Goal: Task Accomplishment & Management: Complete application form

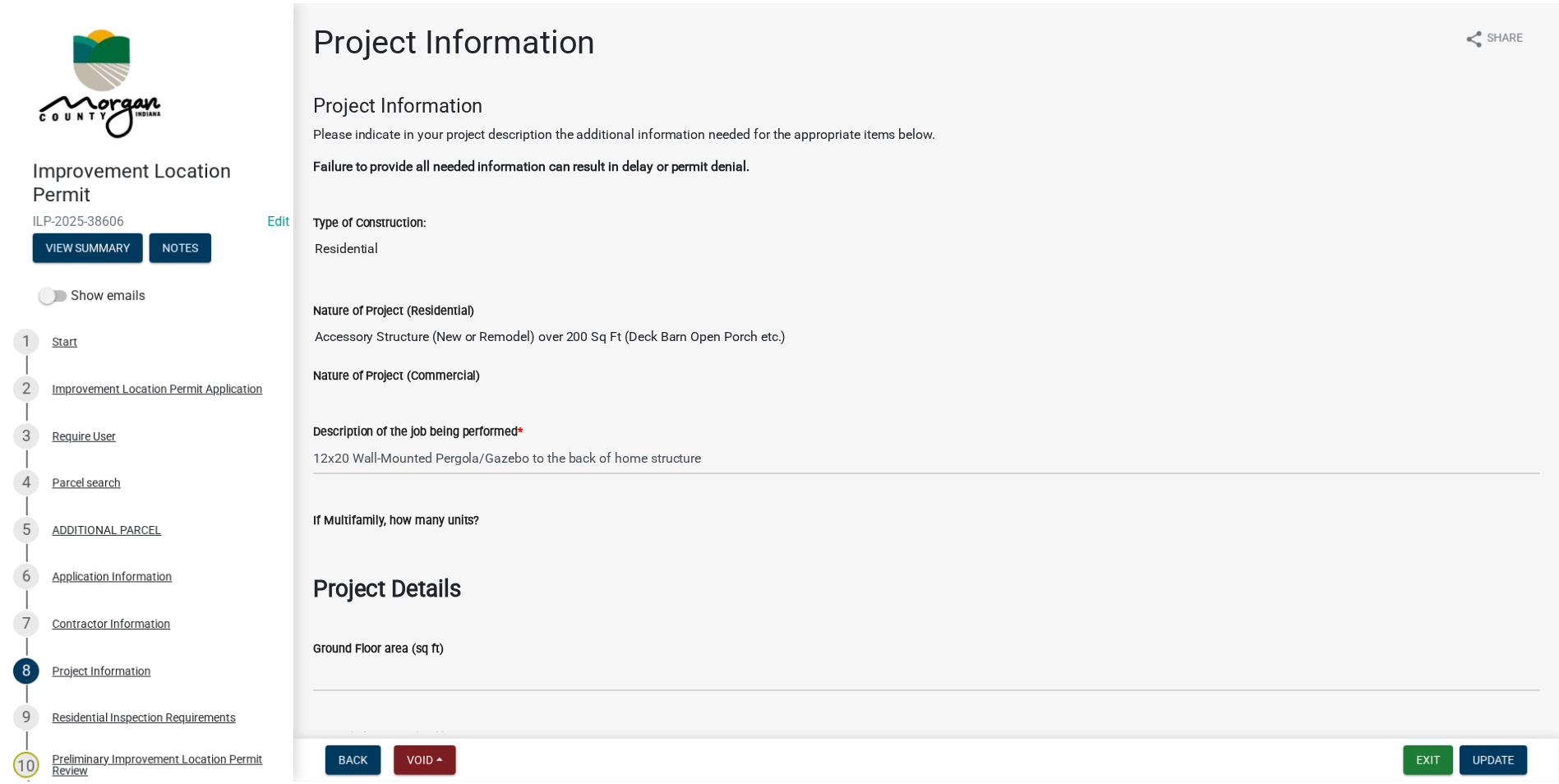
scroll to position [2630, 0]
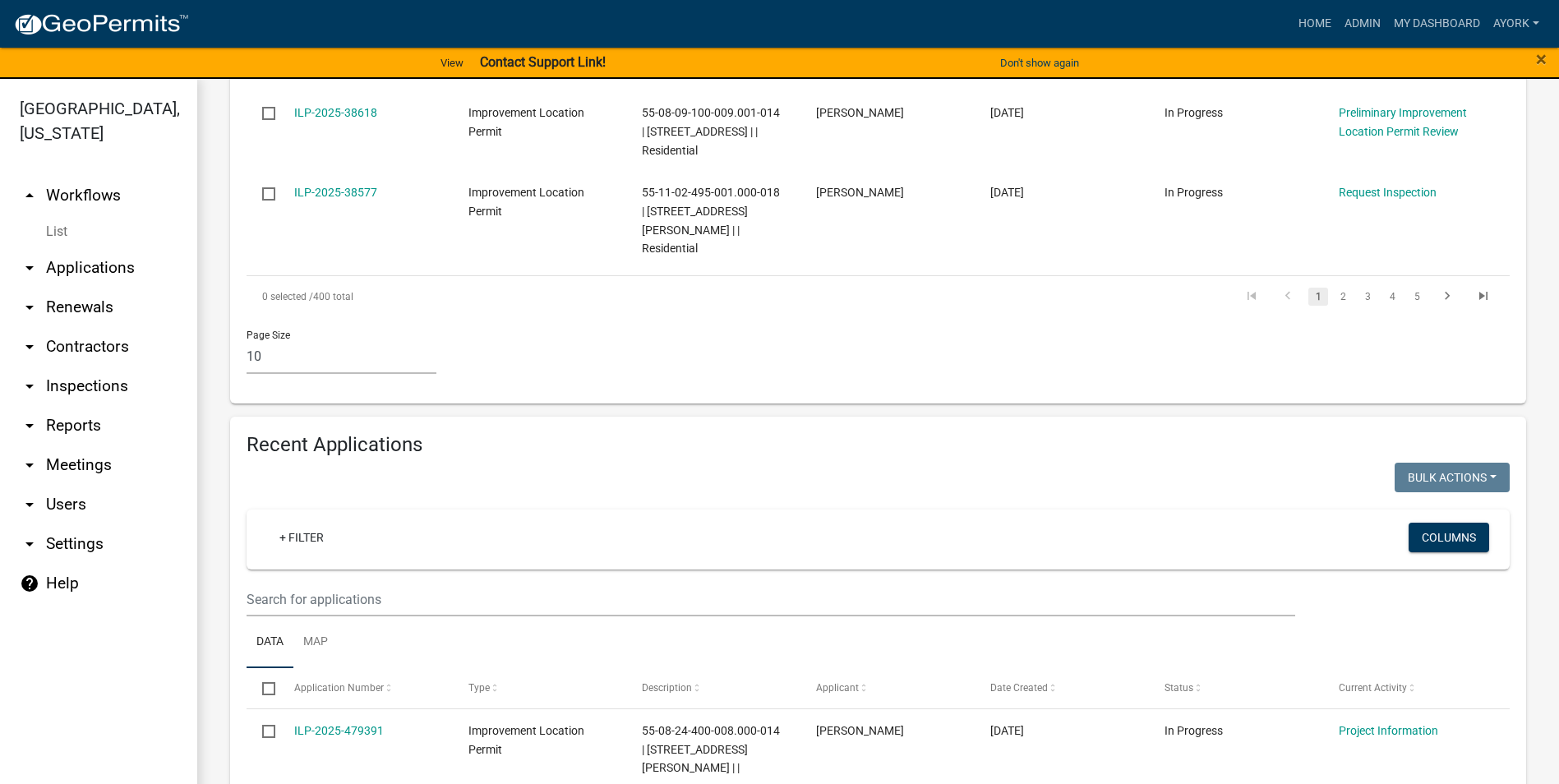
scroll to position [1397, 0]
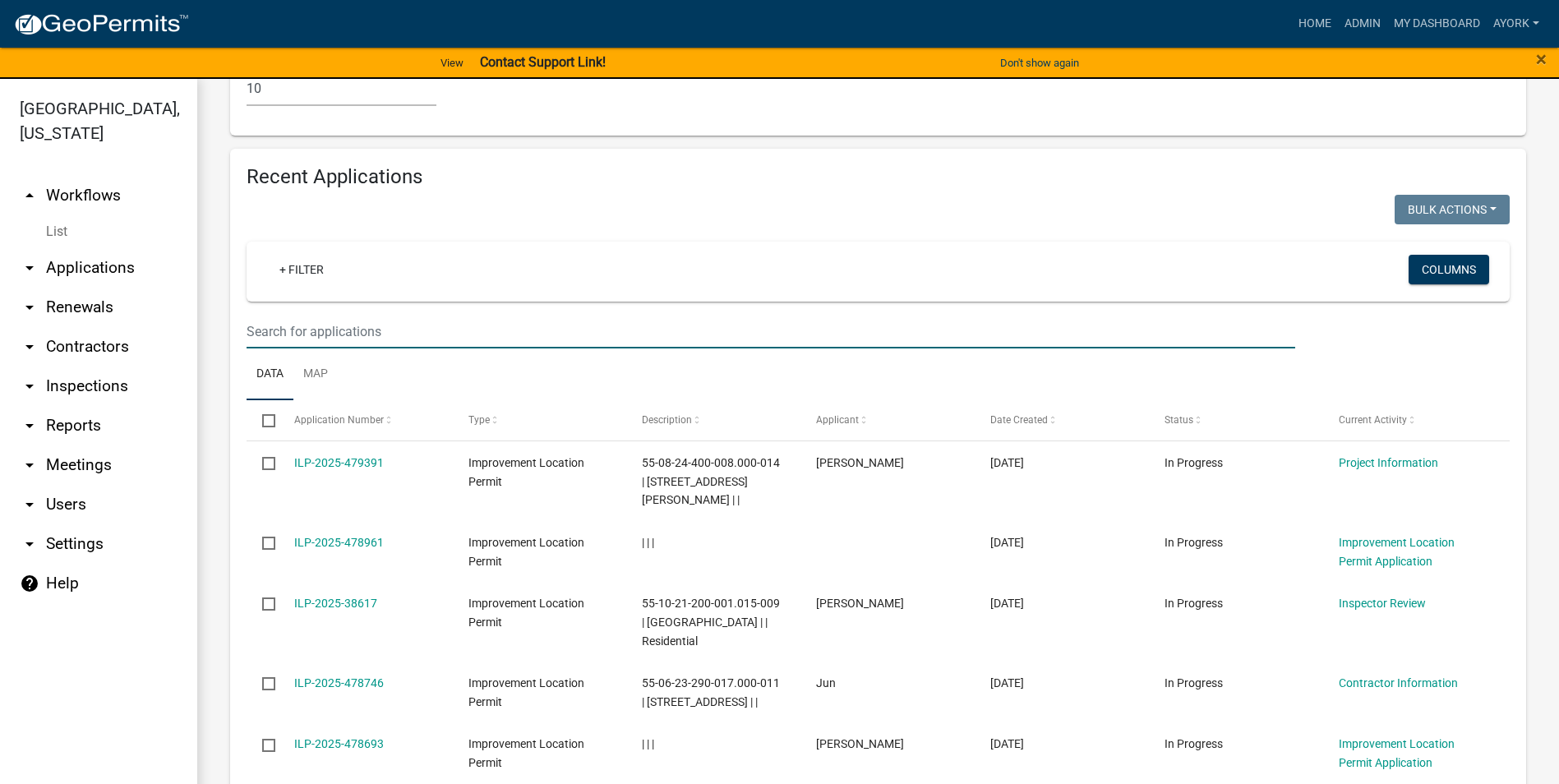
click at [336, 315] on input "text" at bounding box center [771, 331] width 1049 height 33
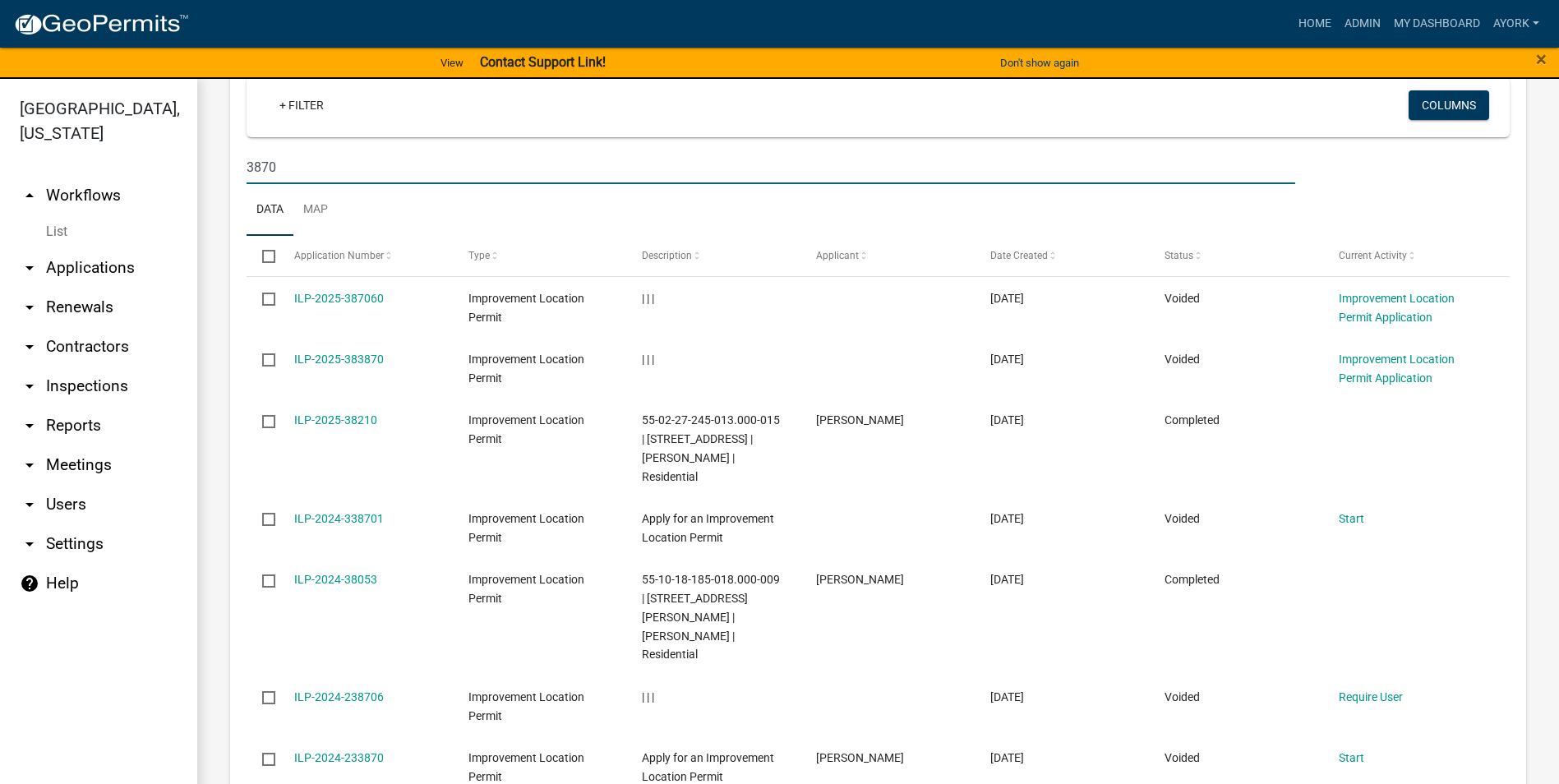
scroll to position [1150, 0]
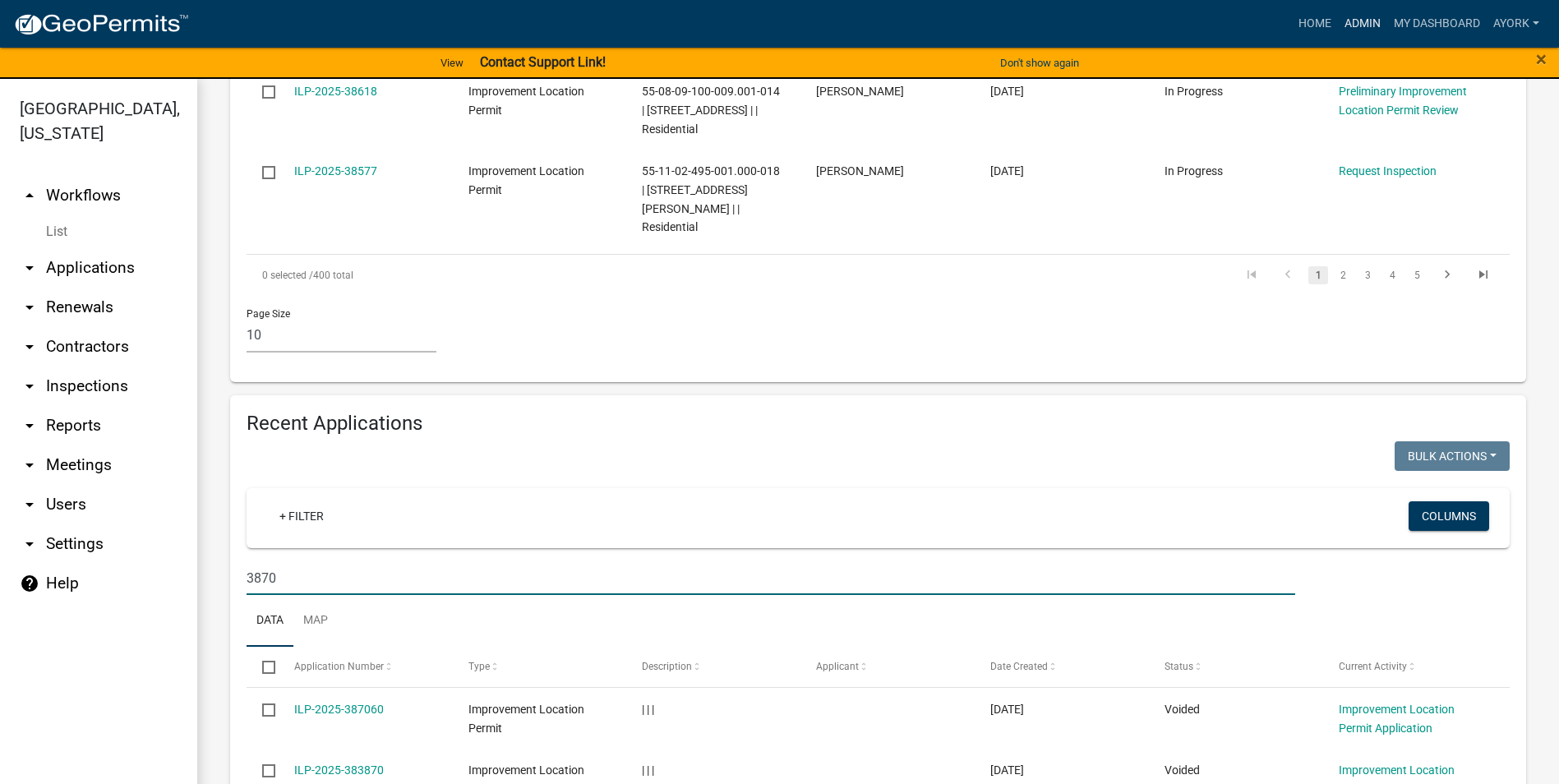
type input "3870"
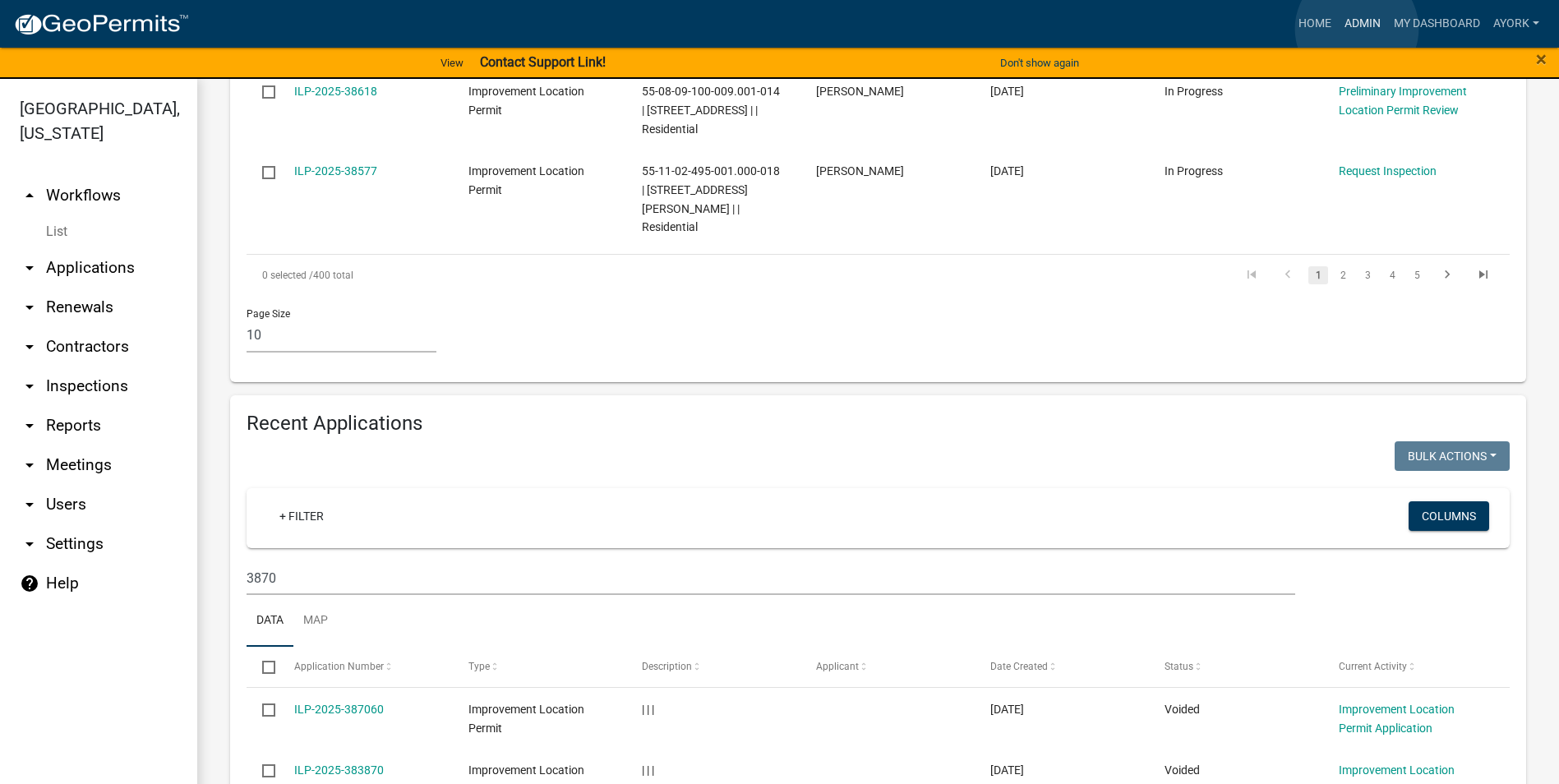
click at [1357, 29] on link "Admin" at bounding box center [1363, 24] width 49 height 31
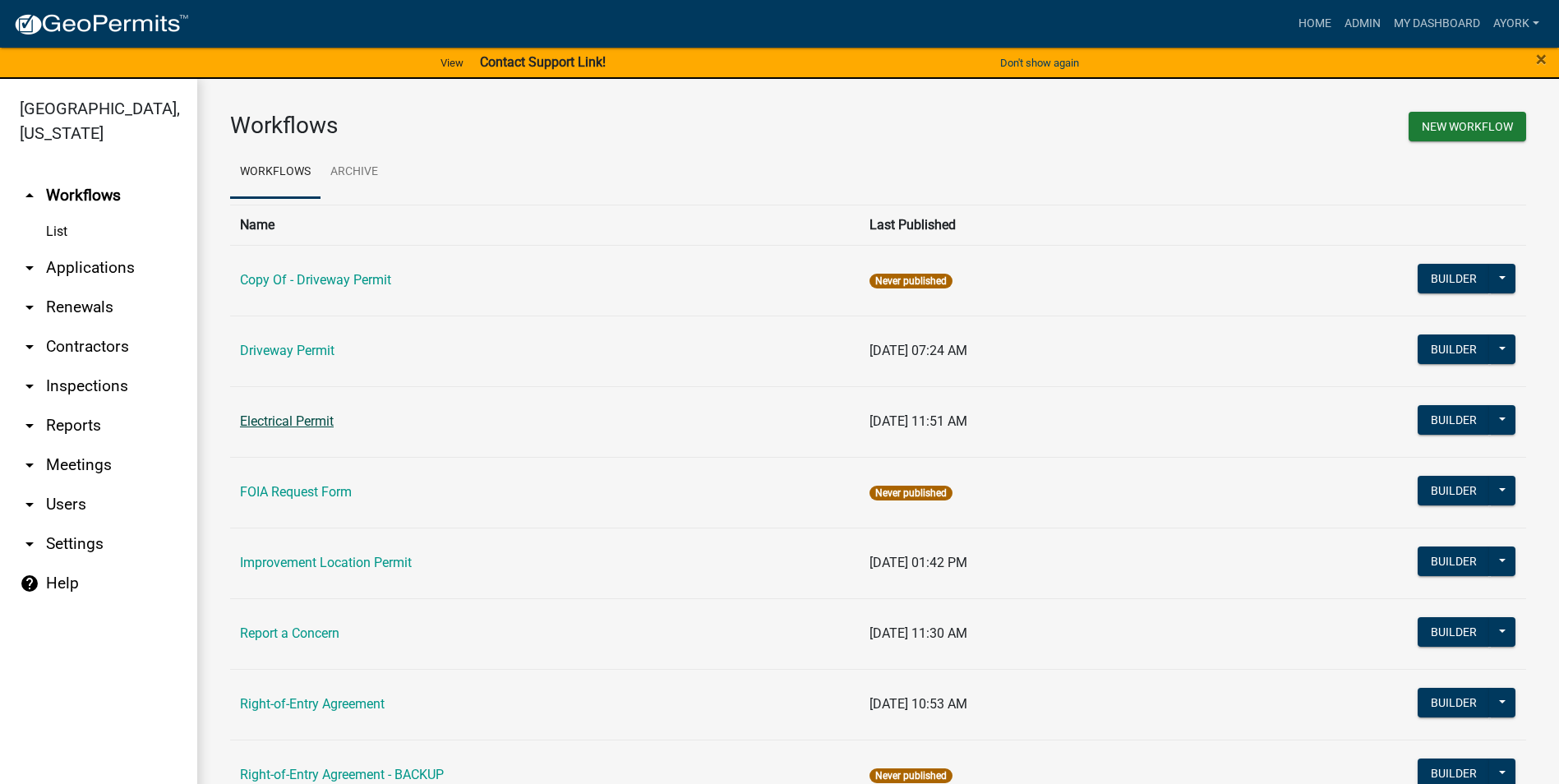
click at [318, 424] on link "Electrical Permit" at bounding box center [286, 421] width 93 height 15
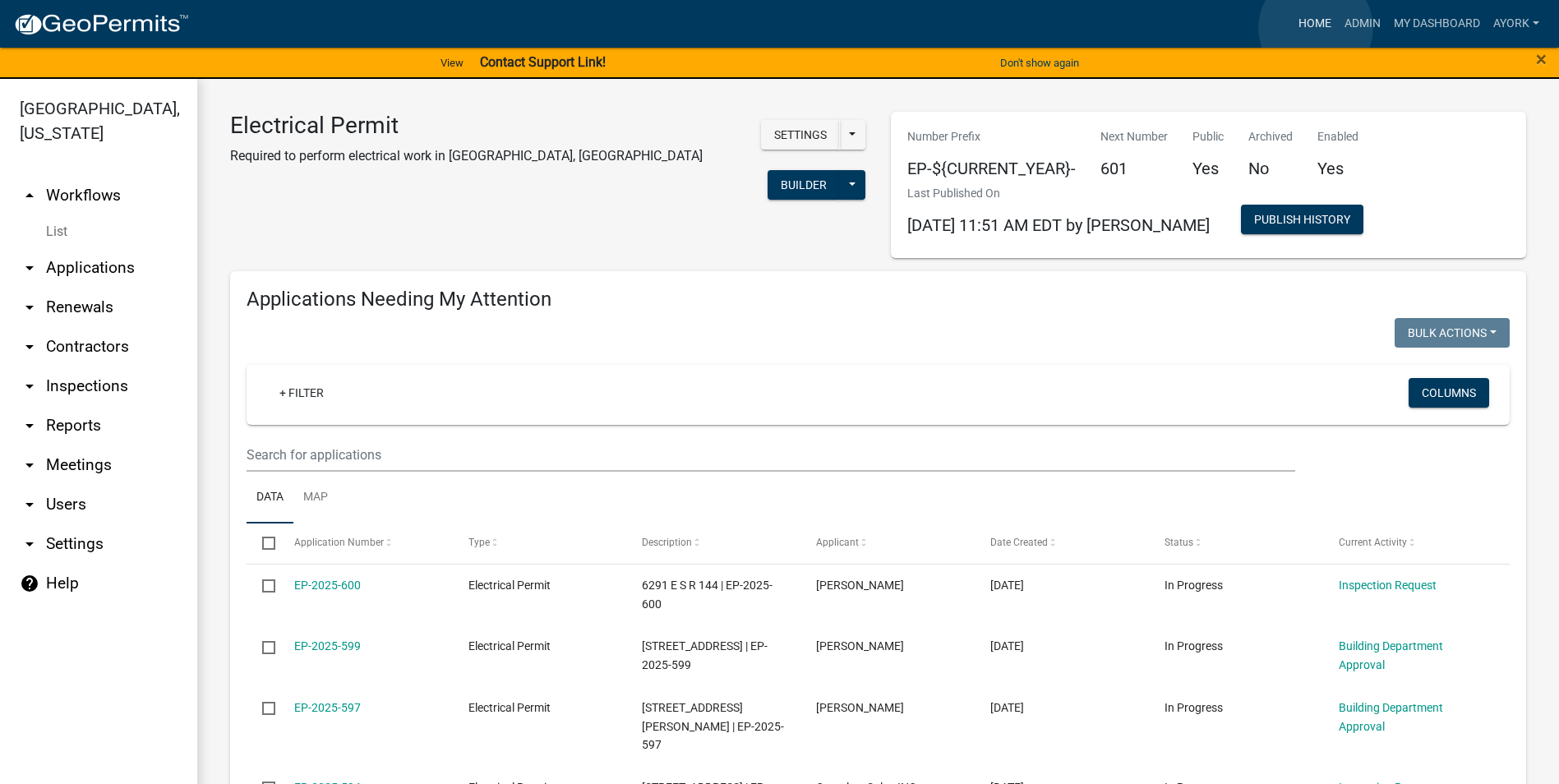
click at [1316, 28] on link "Home" at bounding box center [1315, 24] width 46 height 31
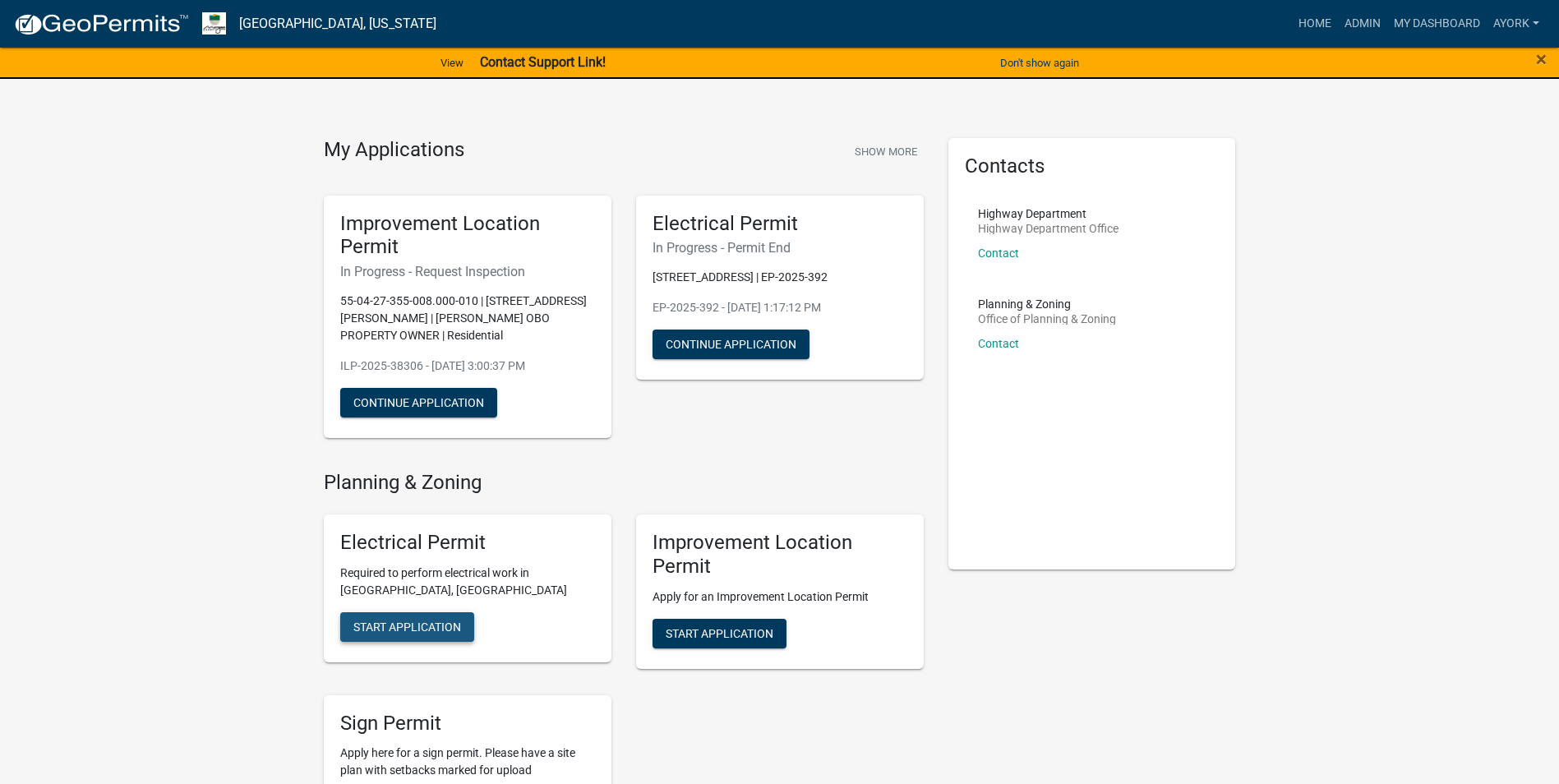
click at [413, 619] on span "Start Application" at bounding box center [406, 626] width 108 height 13
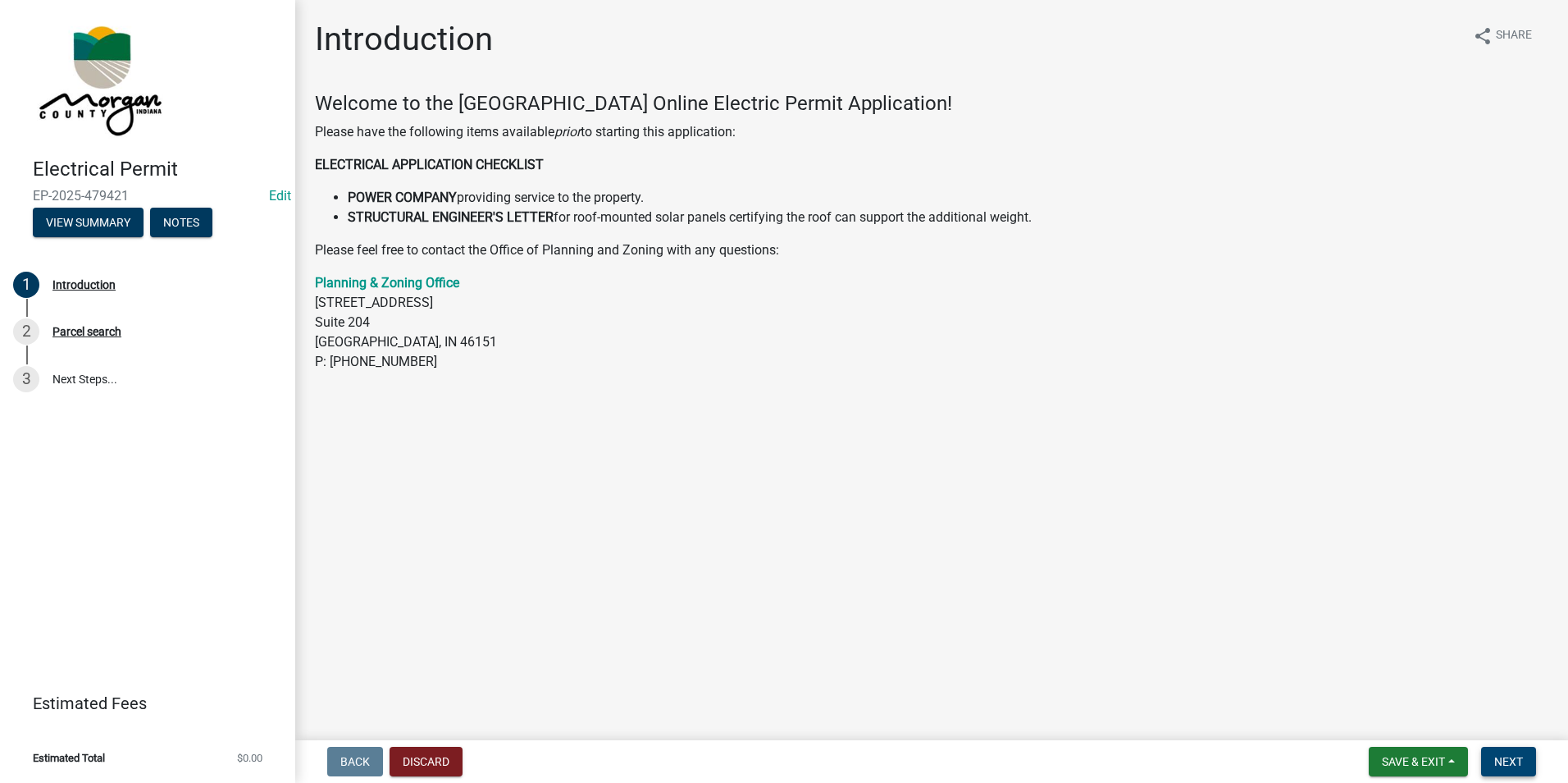
click at [1522, 773] on button "Next" at bounding box center [1509, 761] width 55 height 29
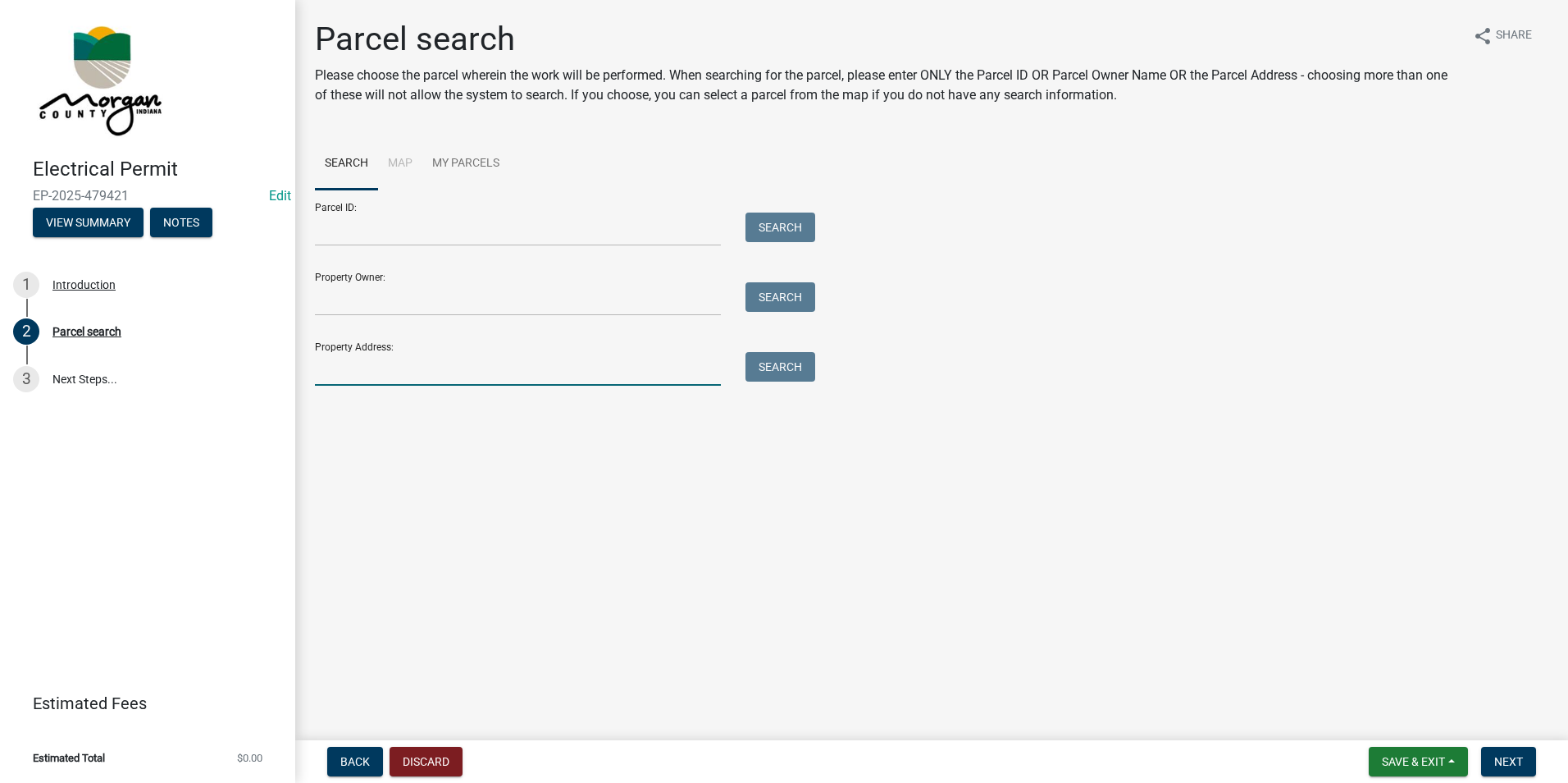
click at [395, 373] on input "Property Address:" at bounding box center [518, 368] width 406 height 33
type input "3870"
click at [800, 371] on button "Search" at bounding box center [780, 366] width 69 height 29
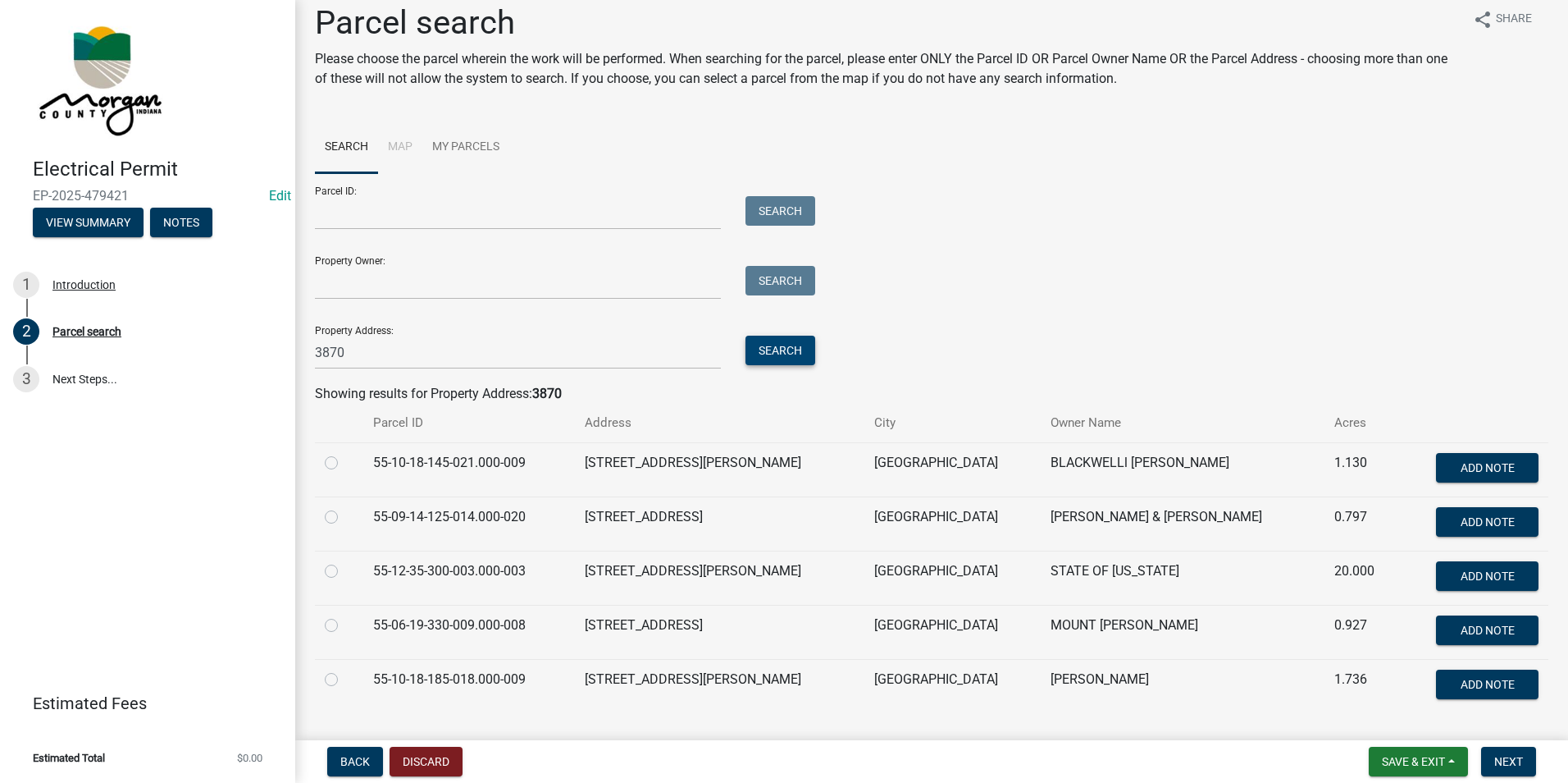
scroll to position [60, 0]
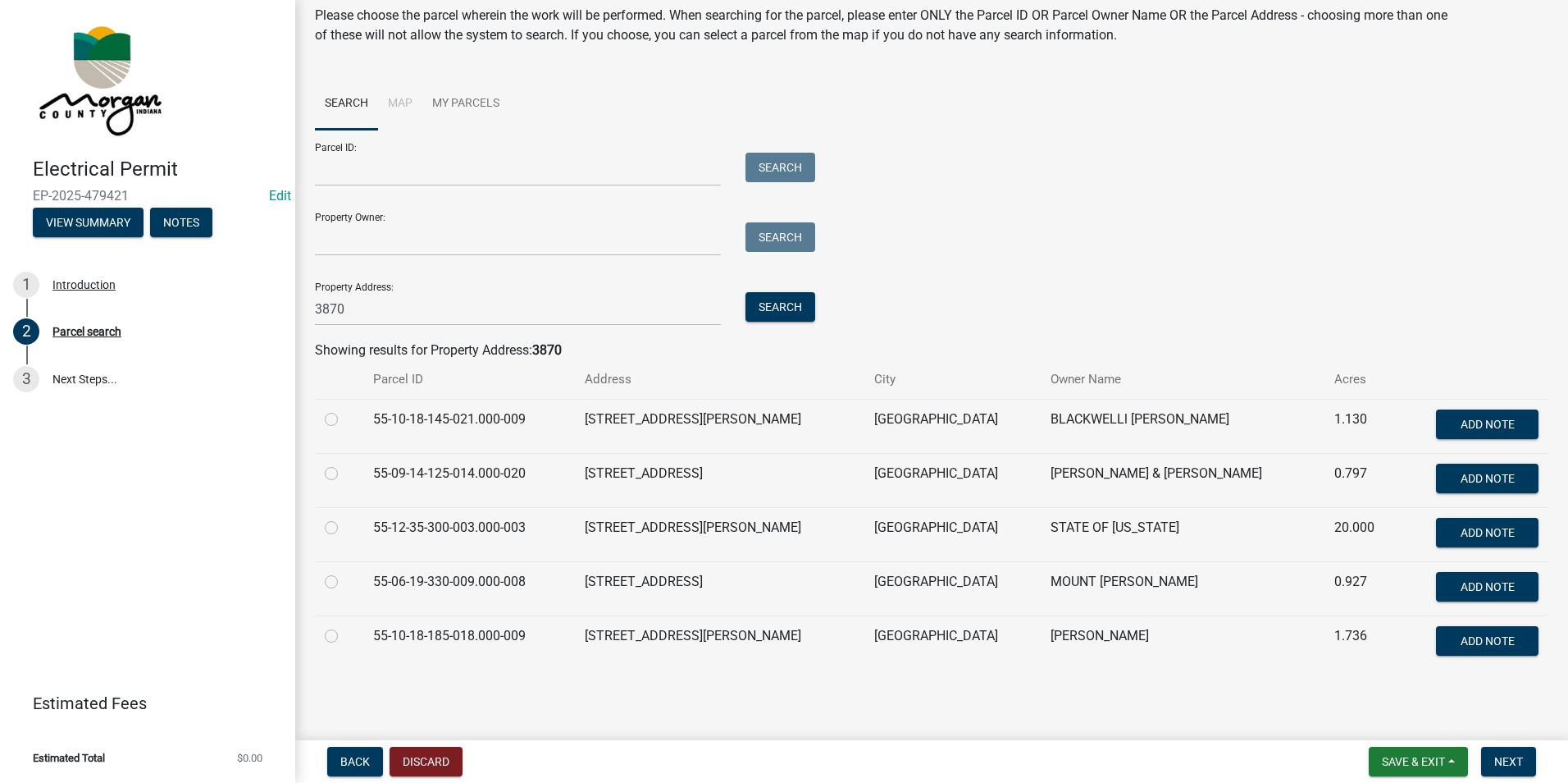
click at [345, 626] on label at bounding box center [345, 626] width 0 height 0
click at [345, 637] on input "radio" at bounding box center [349, 631] width 10 height 10
radio input "true"
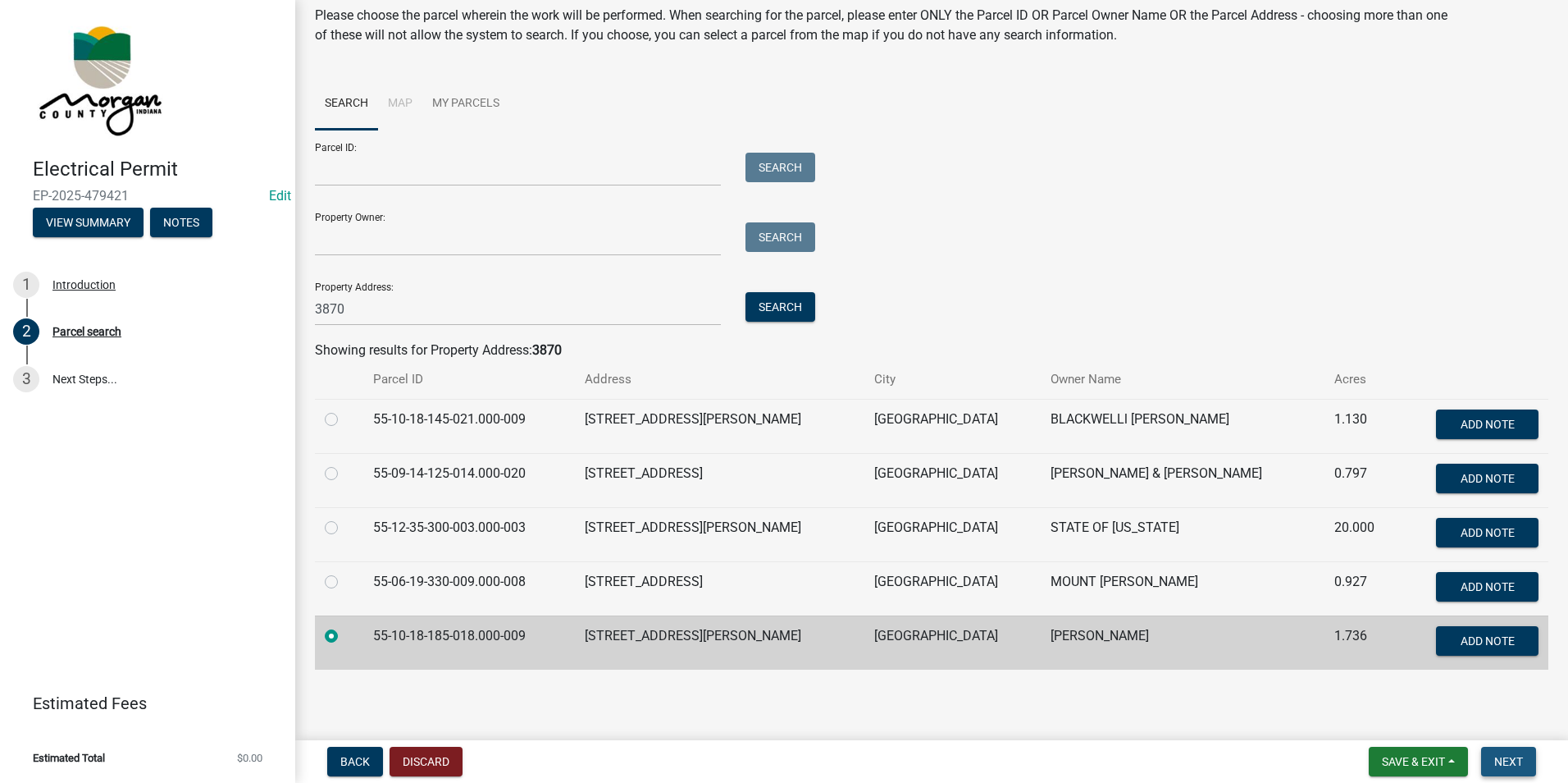
click at [1509, 762] on span "Next" at bounding box center [1509, 762] width 28 height 13
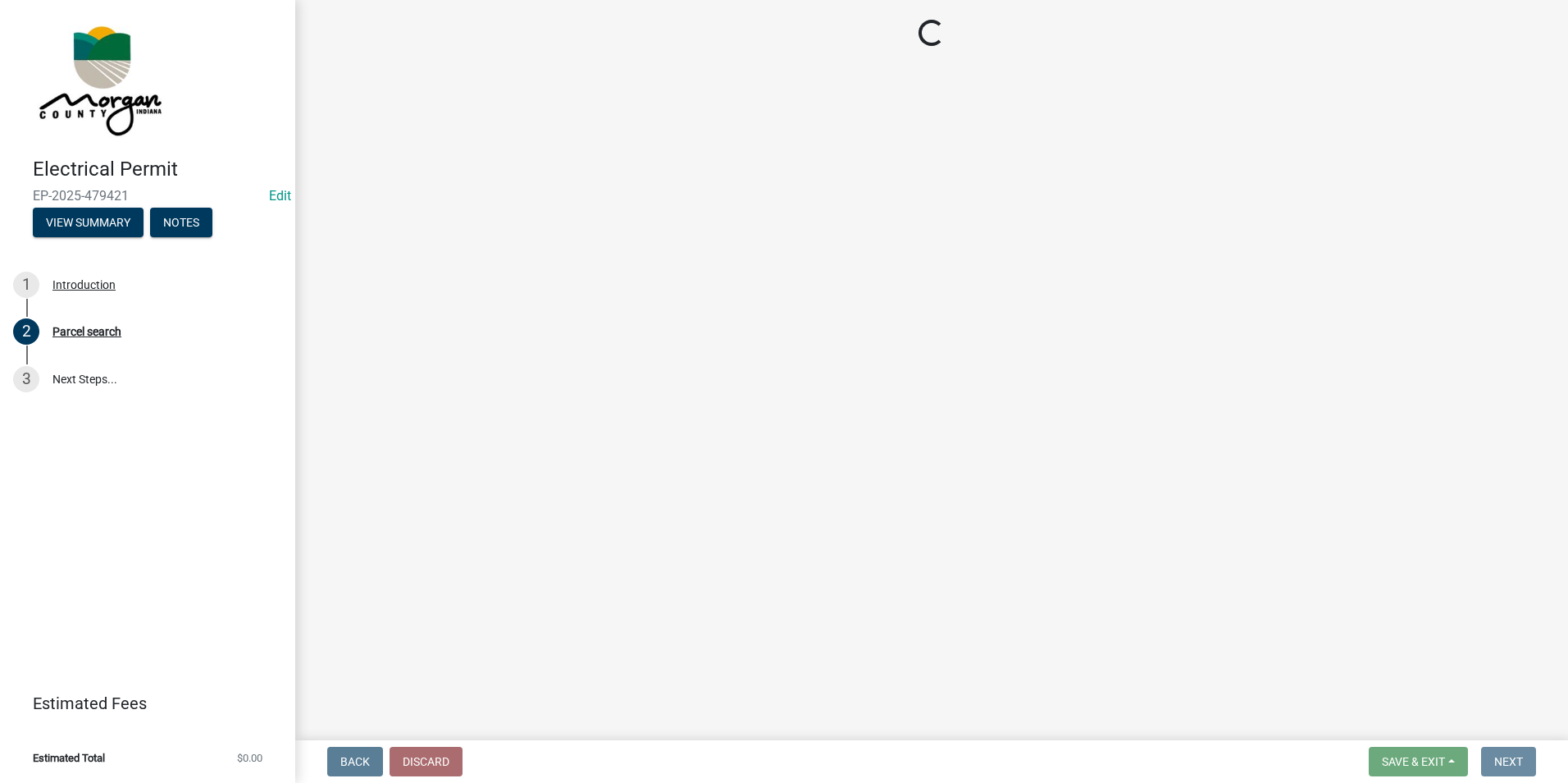
scroll to position [0, 0]
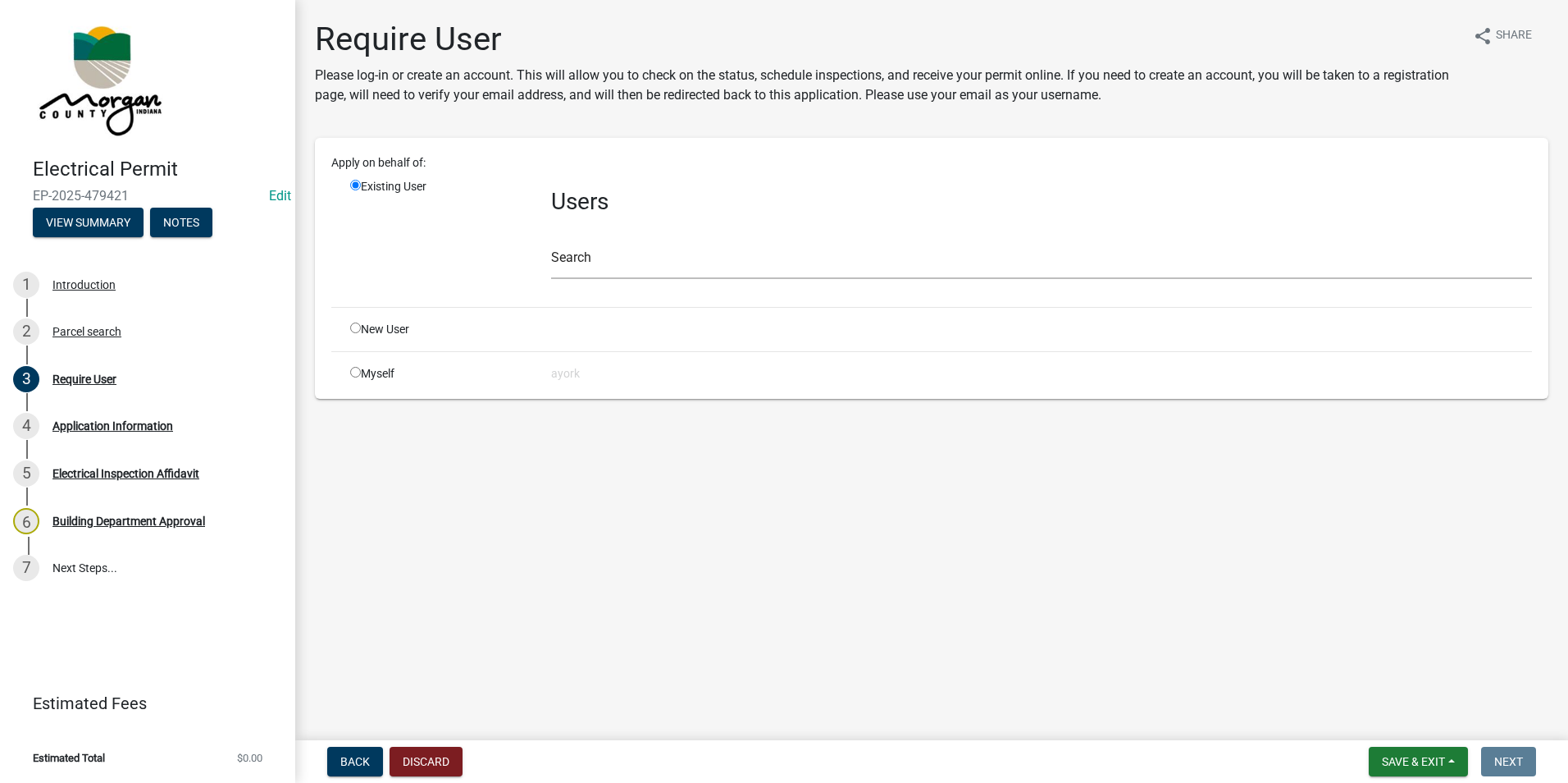
click at [357, 325] on input "radio" at bounding box center [355, 327] width 10 height 10
radio input "true"
radio input "false"
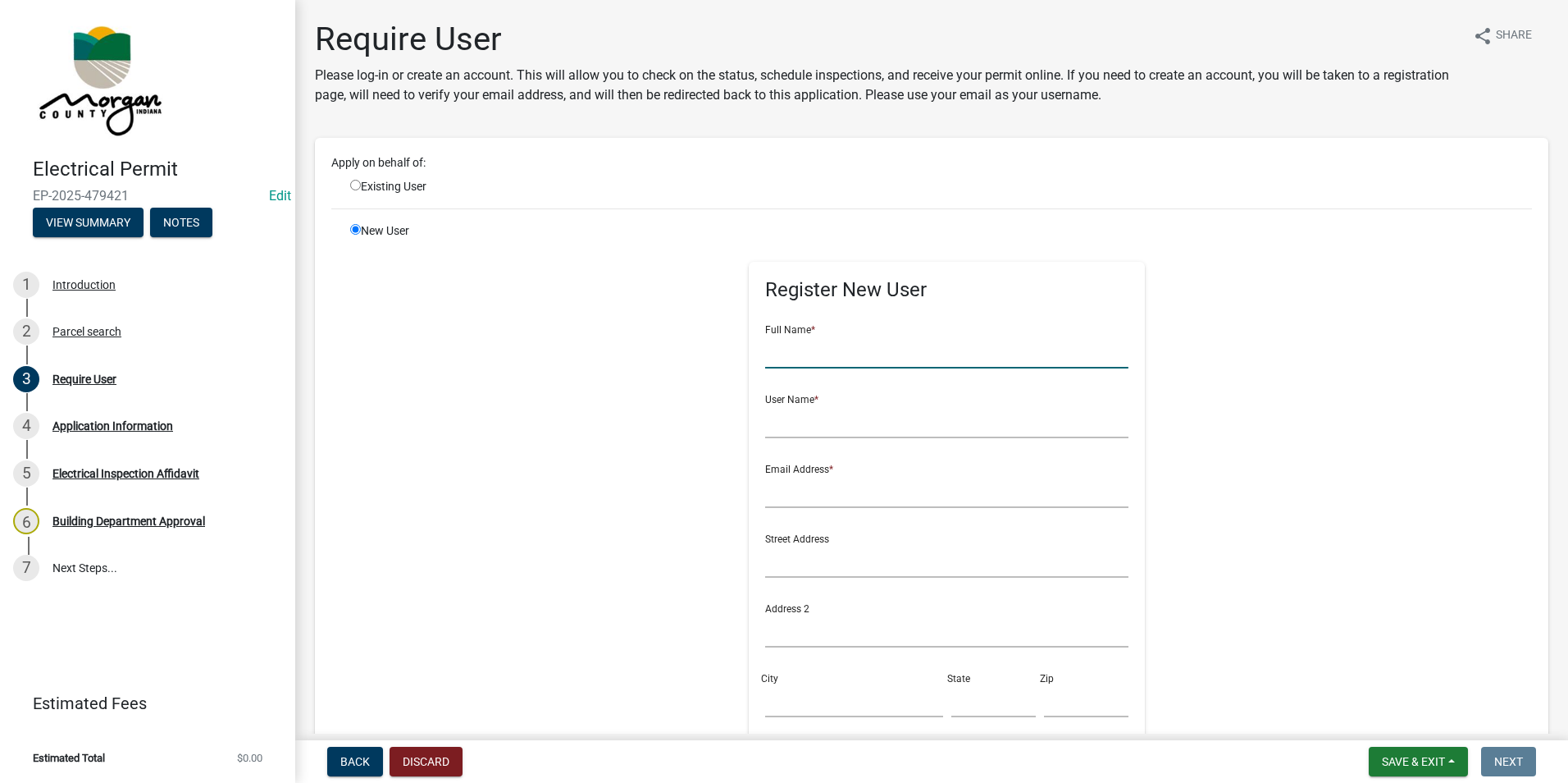
click at [796, 354] on input "text" at bounding box center [947, 351] width 364 height 33
type input "[PERSON_NAME]"
click at [780, 424] on input "text" at bounding box center [947, 421] width 364 height 33
type input "[PERSON_NAME]"
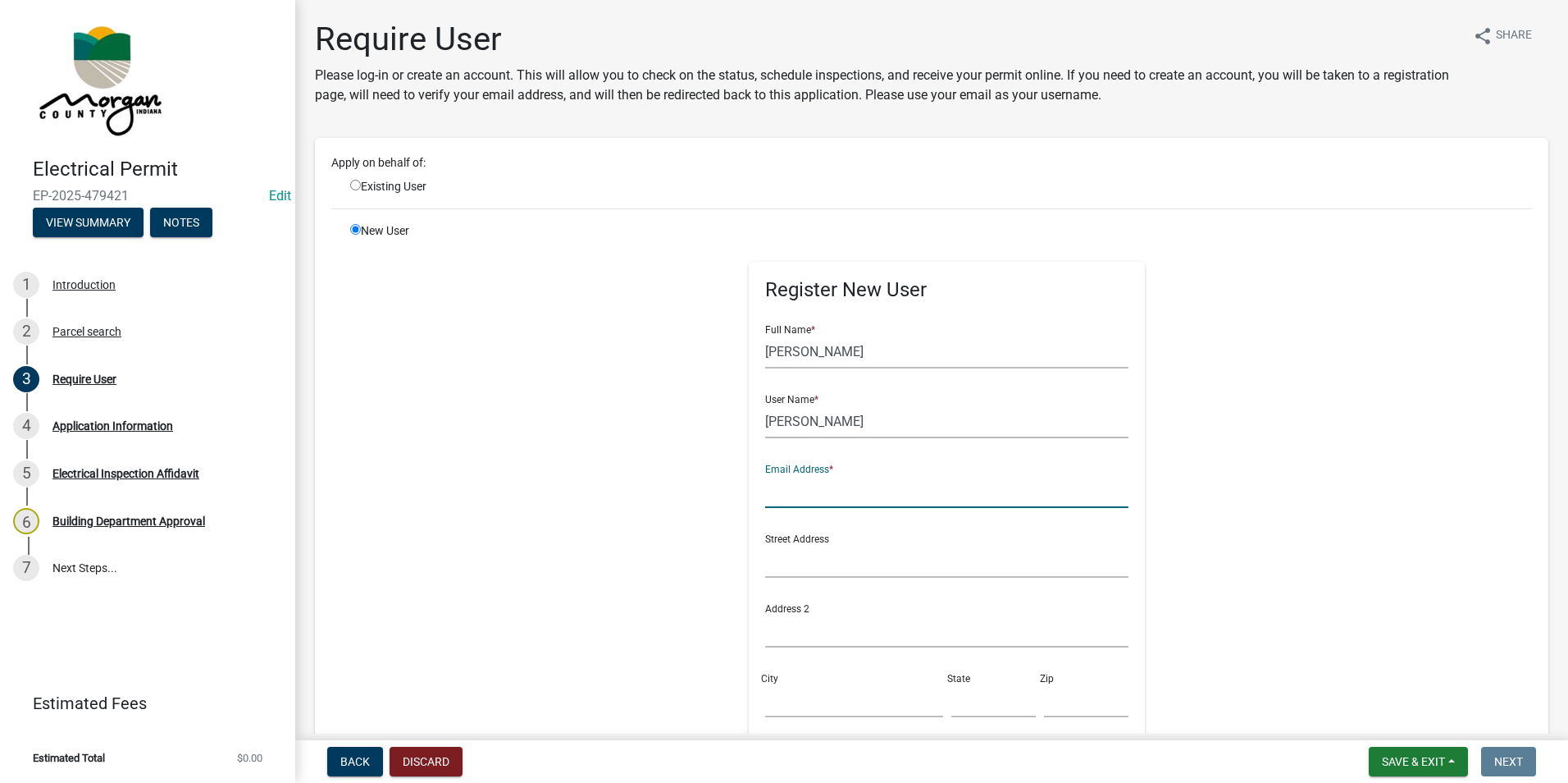
click at [872, 490] on input "text" at bounding box center [947, 490] width 364 height 33
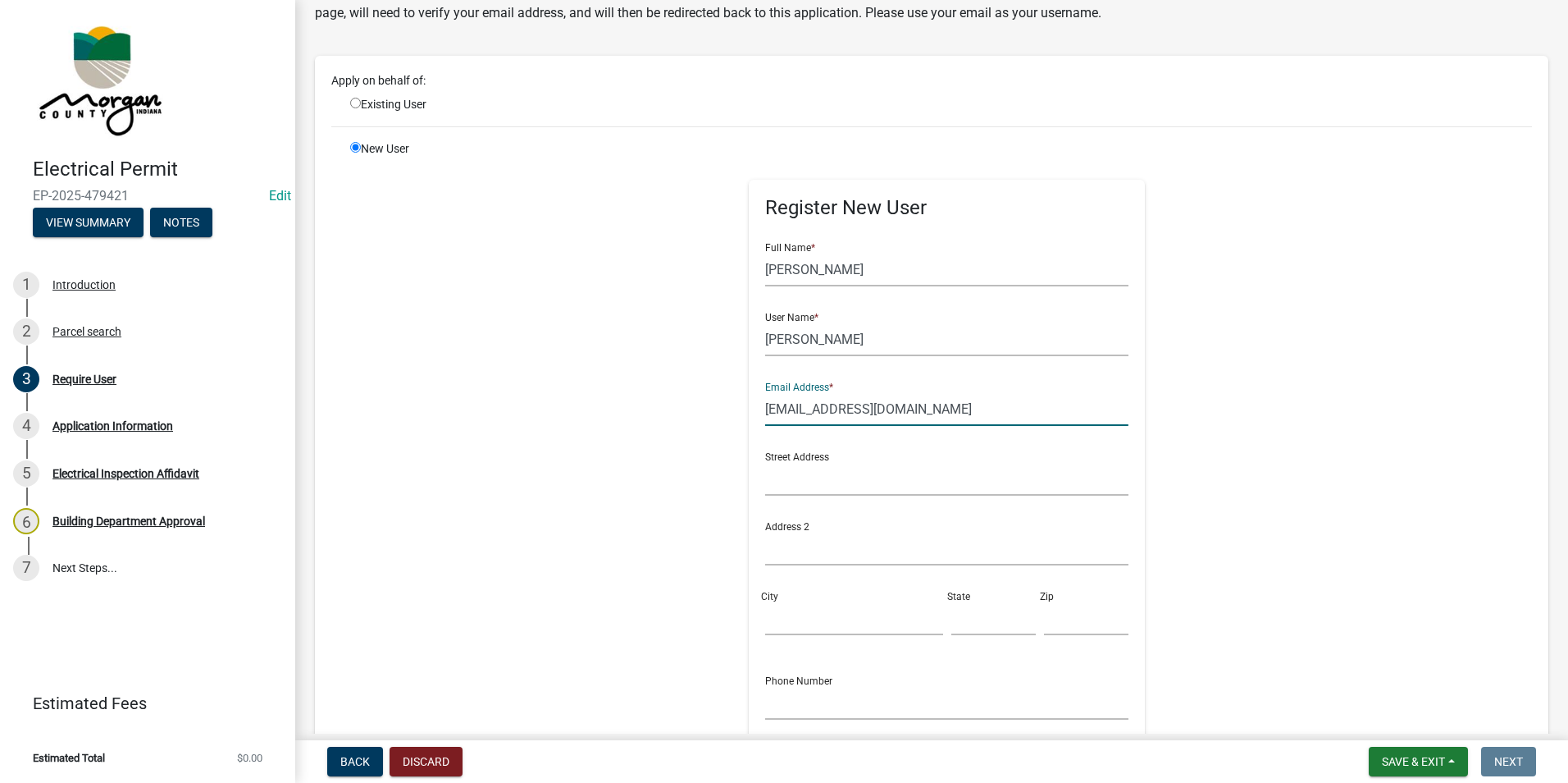
scroll to position [246, 0]
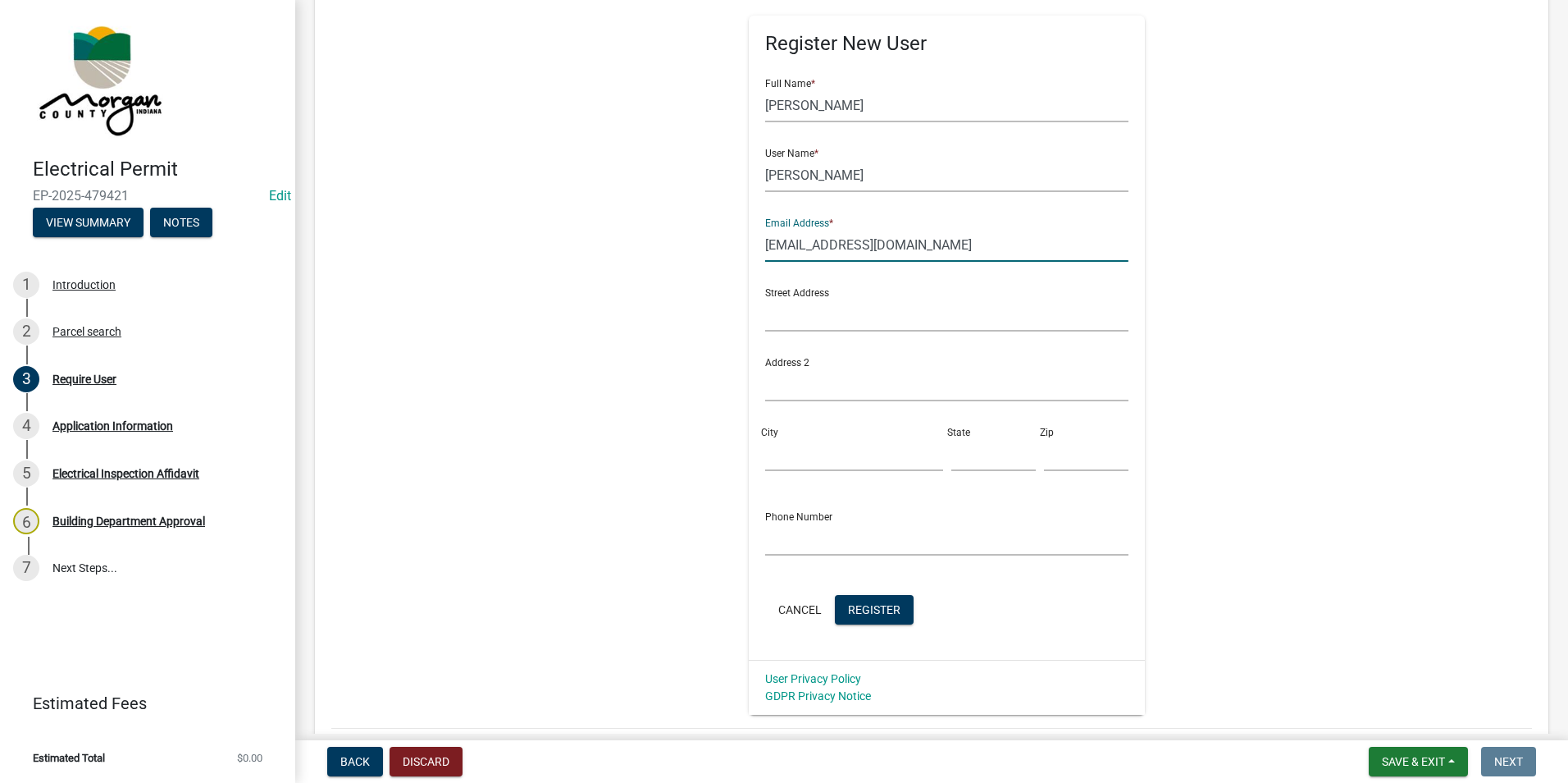
type input "[EMAIL_ADDRESS][DOMAIN_NAME]"
click at [827, 534] on input "text" at bounding box center [947, 538] width 364 height 33
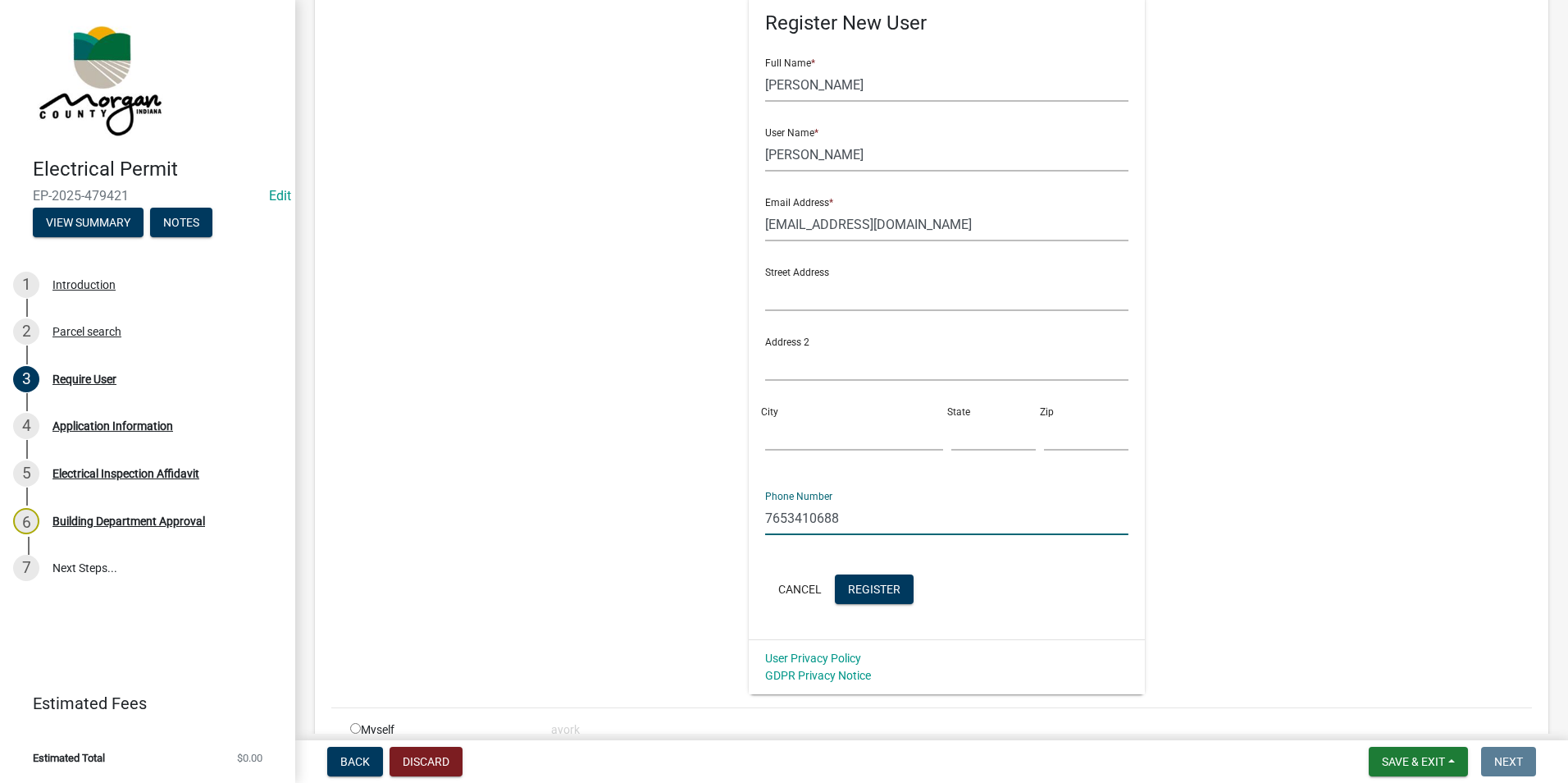
scroll to position [328, 0]
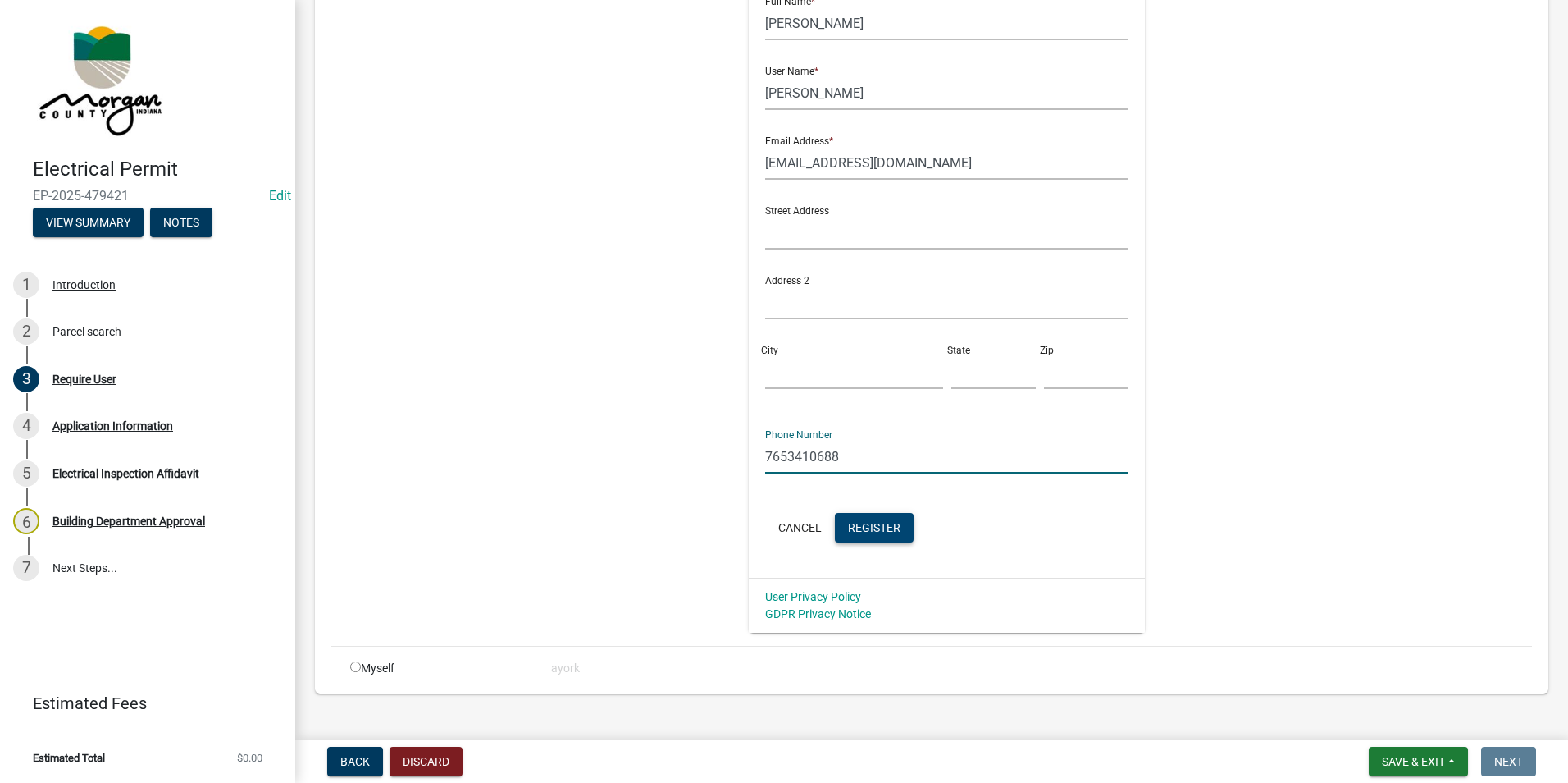
type input "7653410688"
click at [868, 526] on span "Register" at bounding box center [874, 527] width 52 height 13
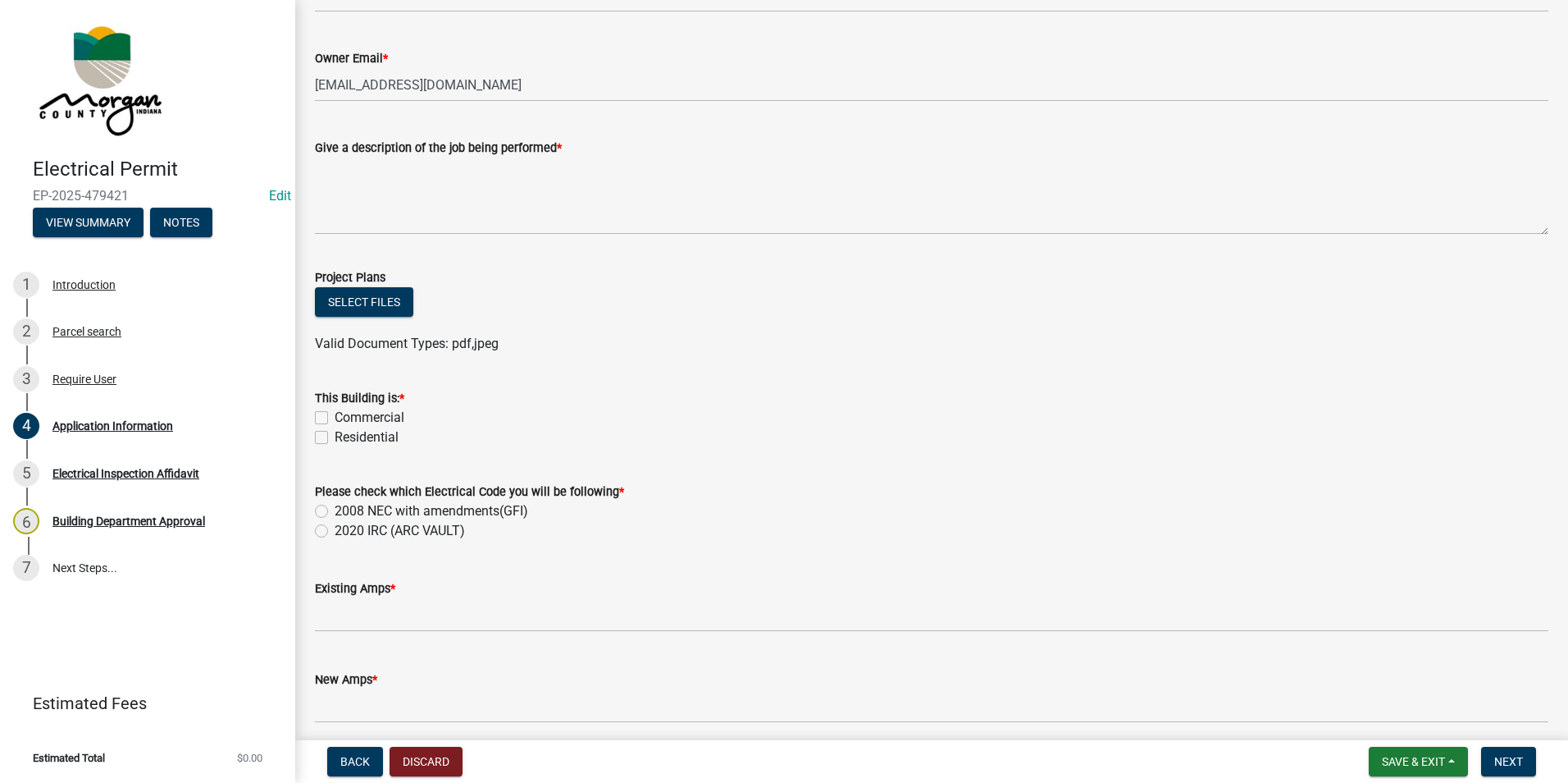
scroll to position [492, 0]
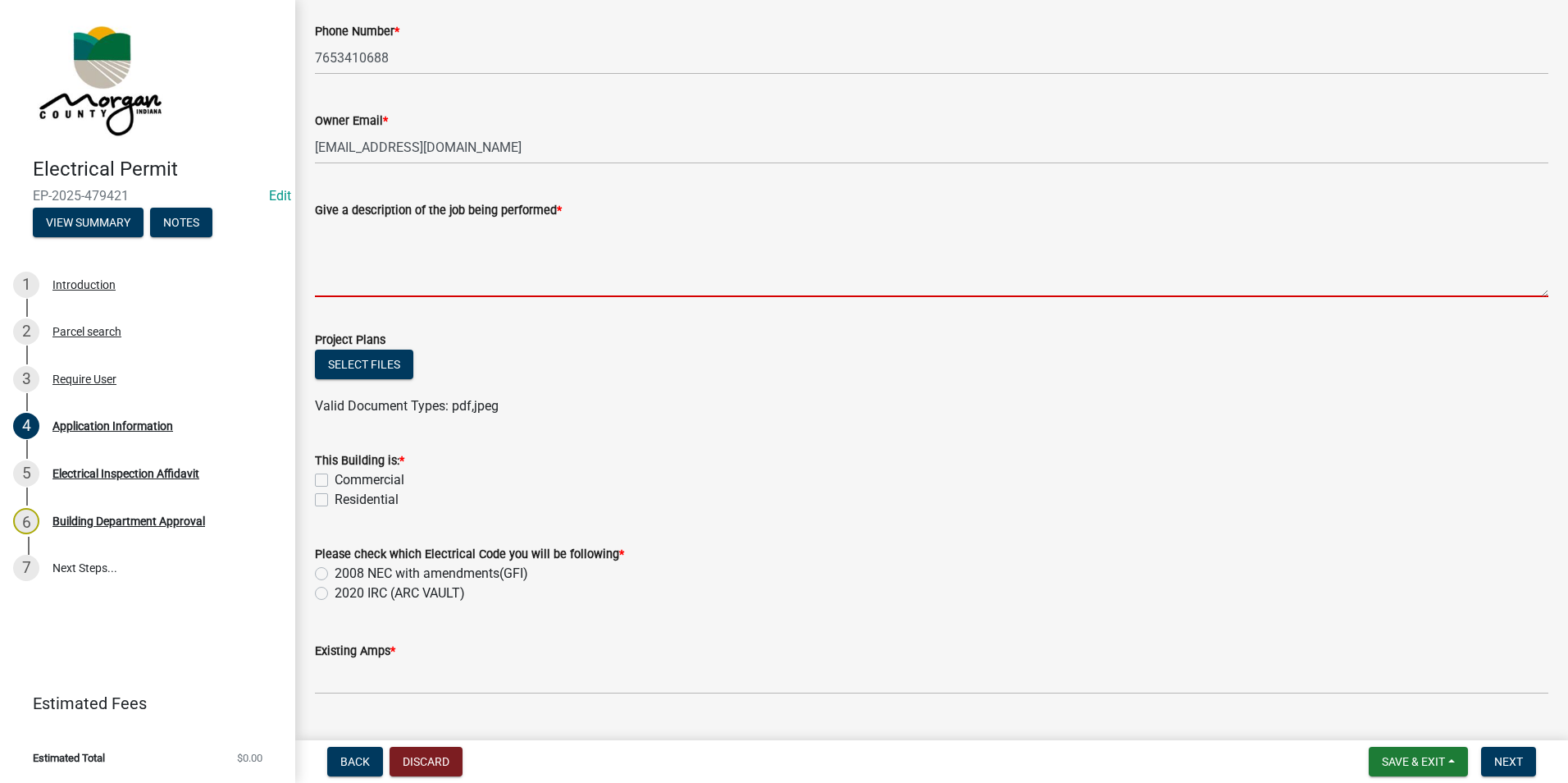
click at [392, 250] on textarea "Give a description of the job being performed *" at bounding box center [932, 258] width 1234 height 77
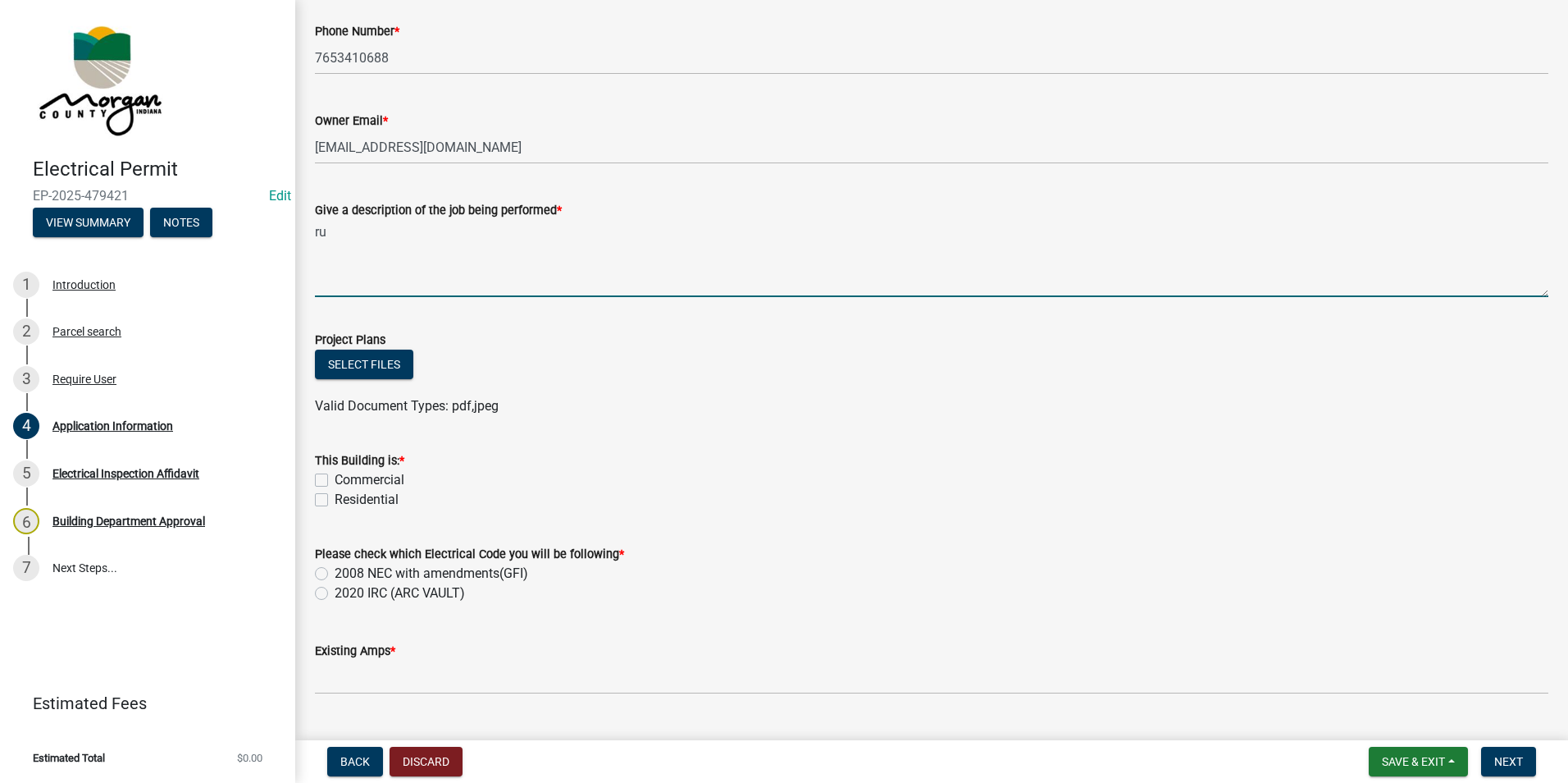
type textarea "r"
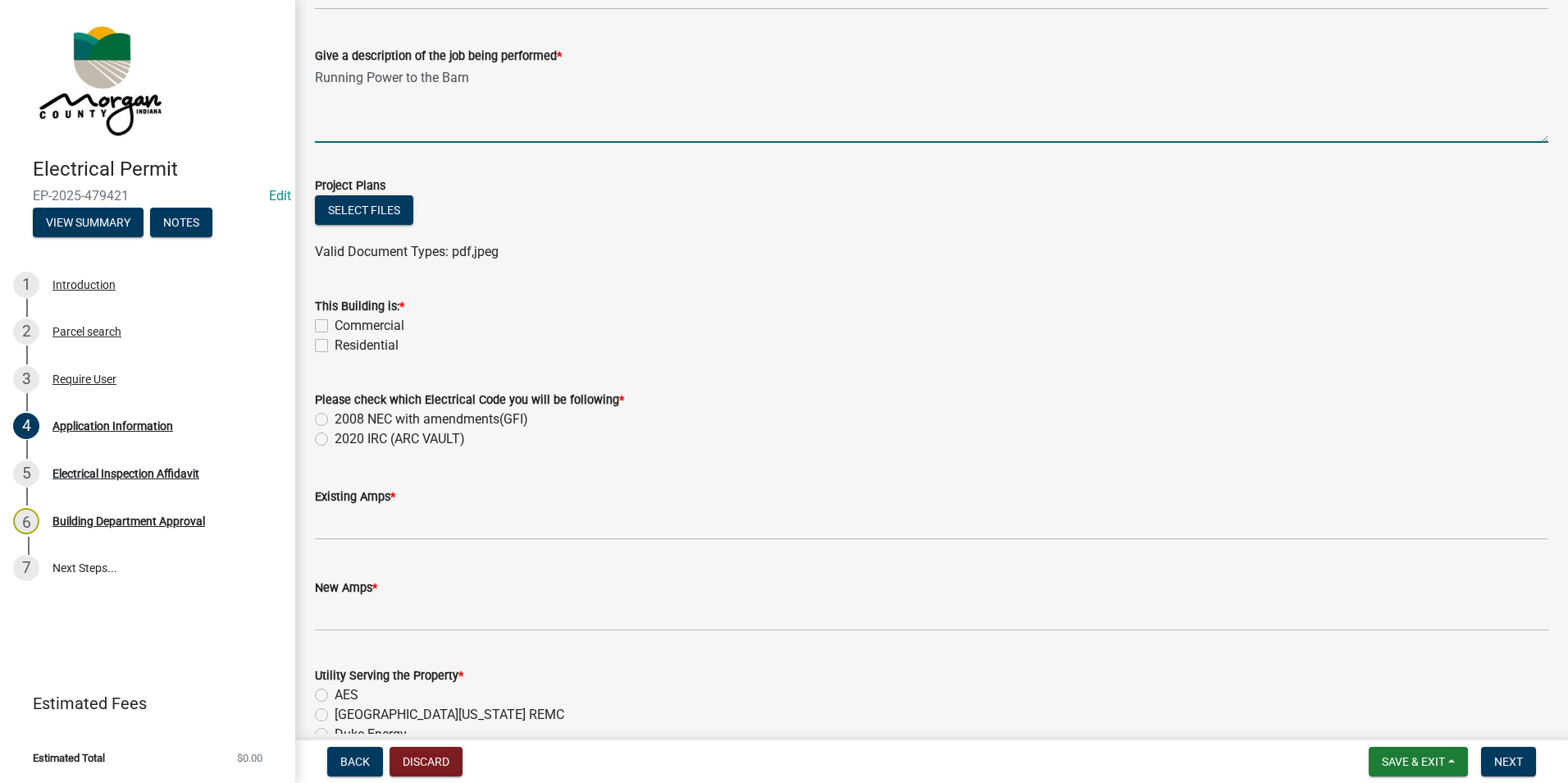
scroll to position [657, 0]
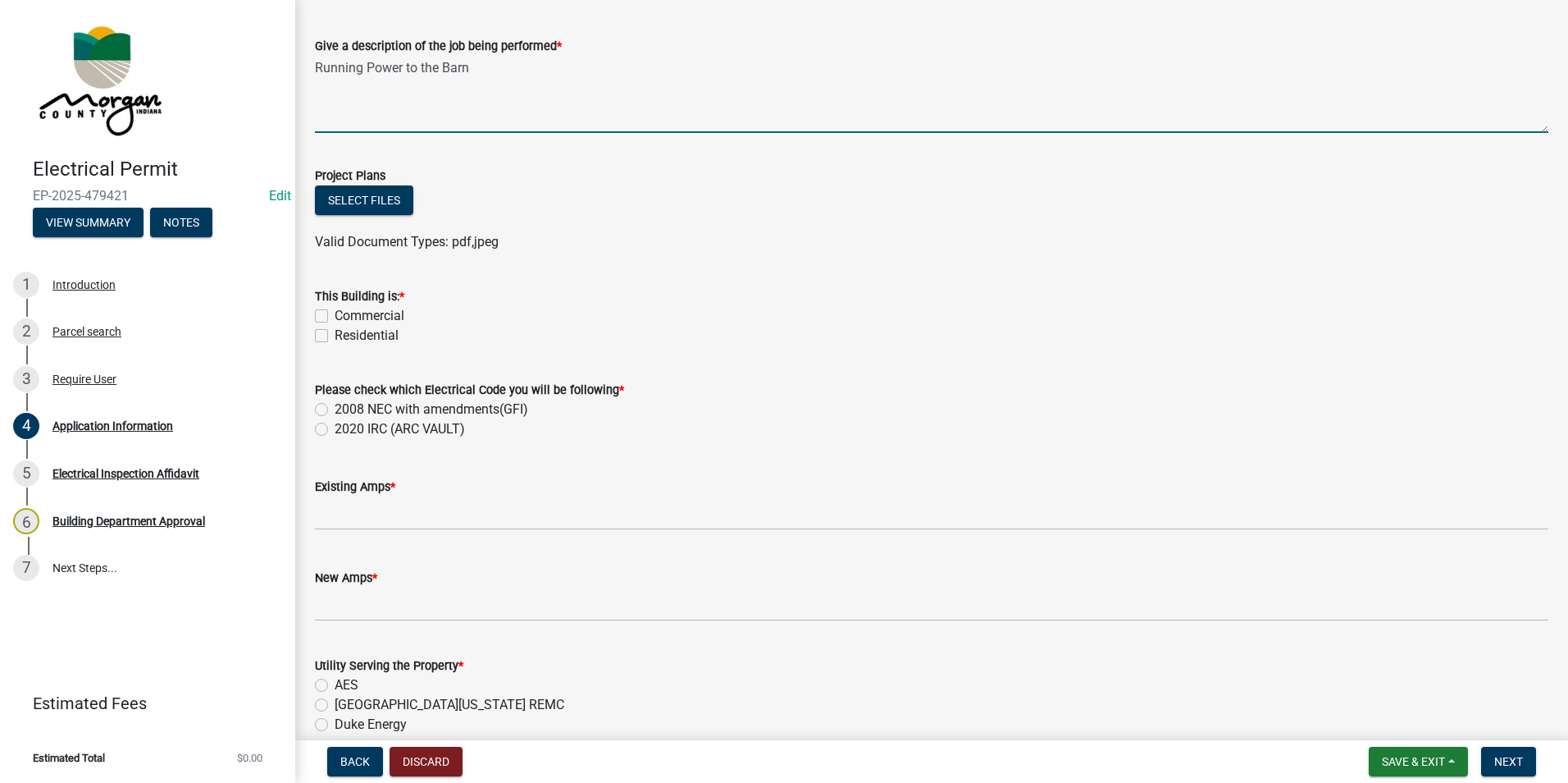
type textarea "Running Power to the Barn"
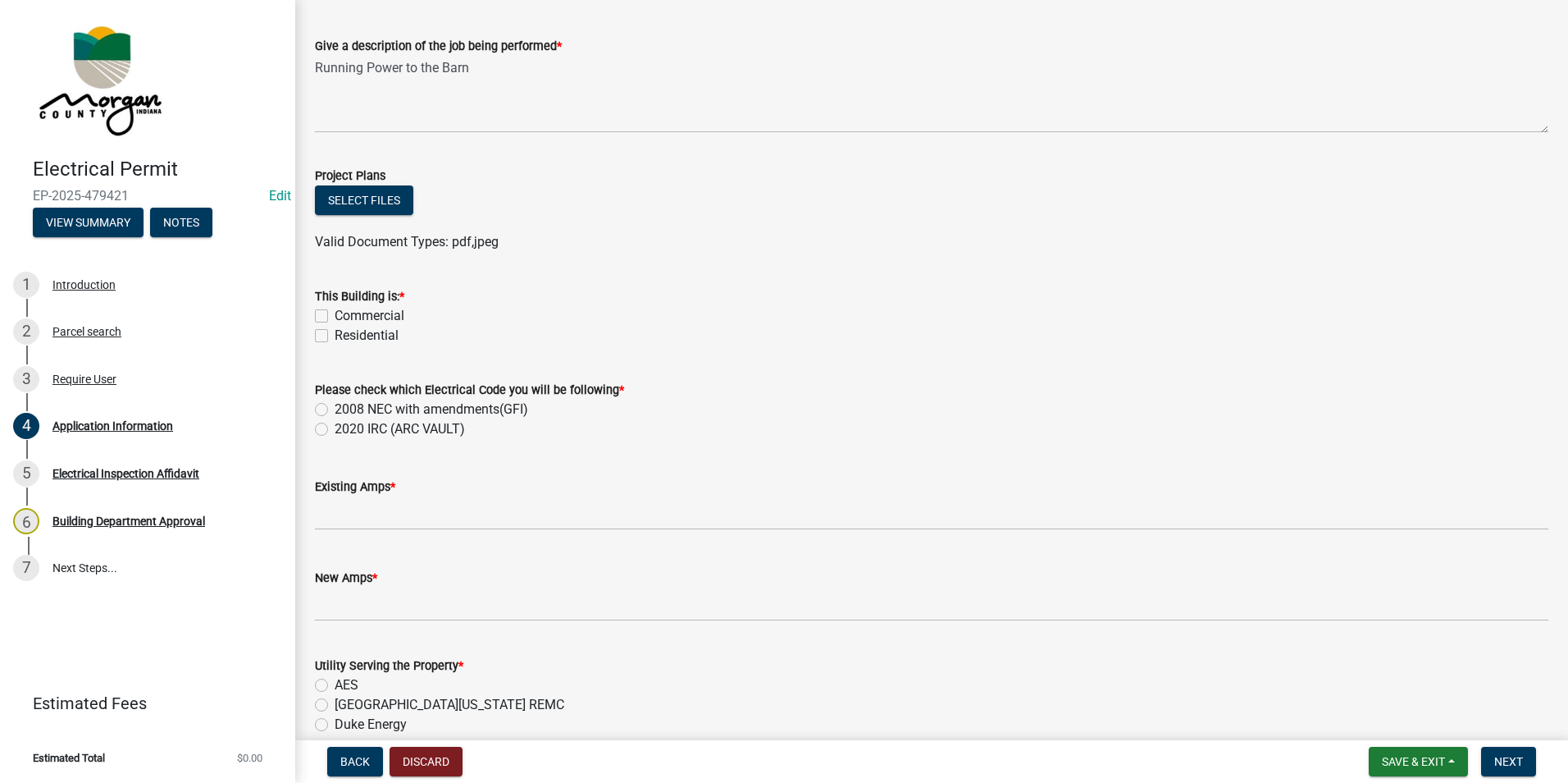
click at [322, 328] on div "Residential" at bounding box center [932, 335] width 1234 height 20
click at [334, 334] on label "Residential" at bounding box center [366, 335] width 64 height 20
click at [334, 334] on input "Residential" at bounding box center [339, 331] width 10 height 10
checkbox input "true"
checkbox input "false"
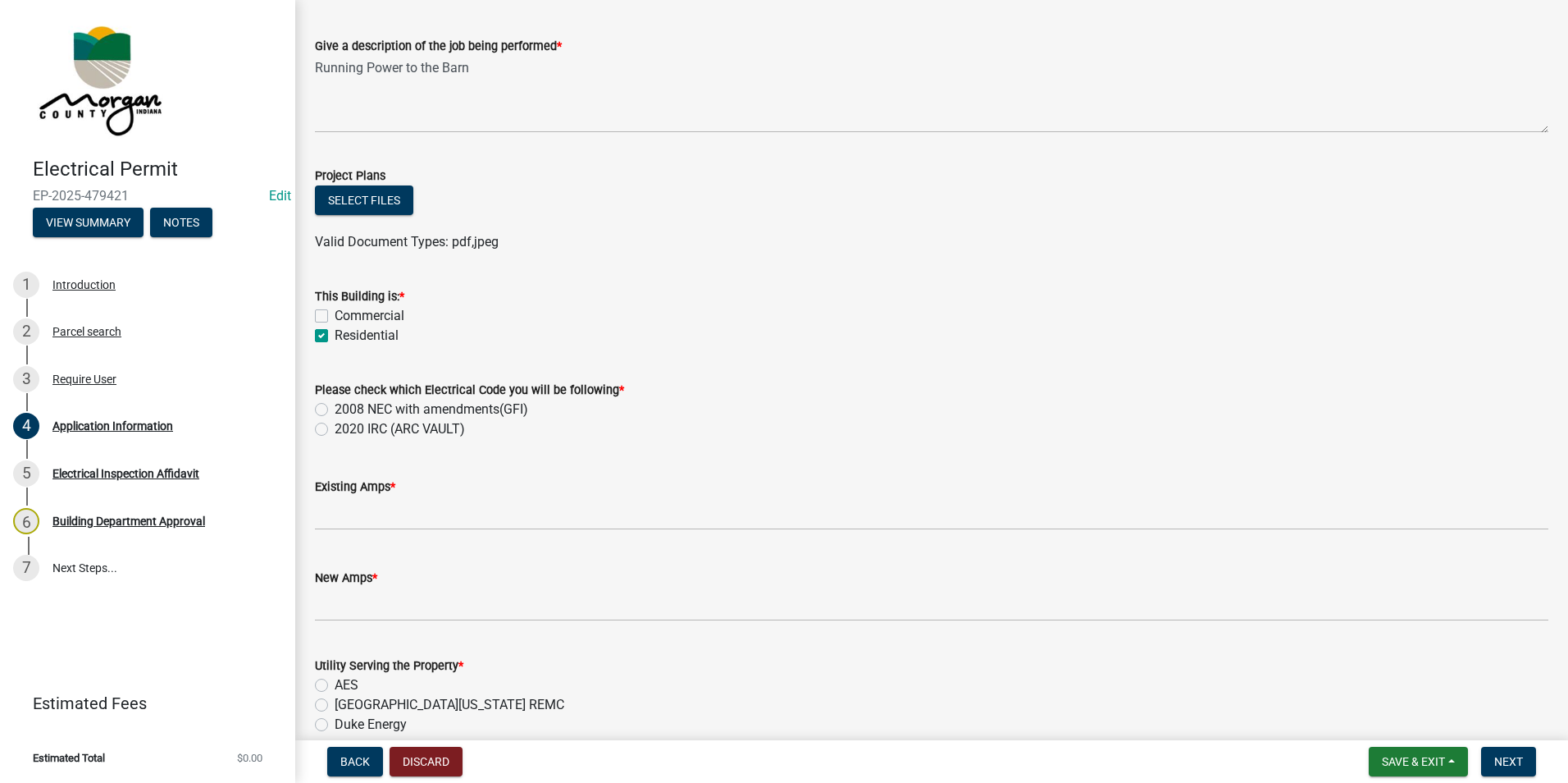
checkbox input "true"
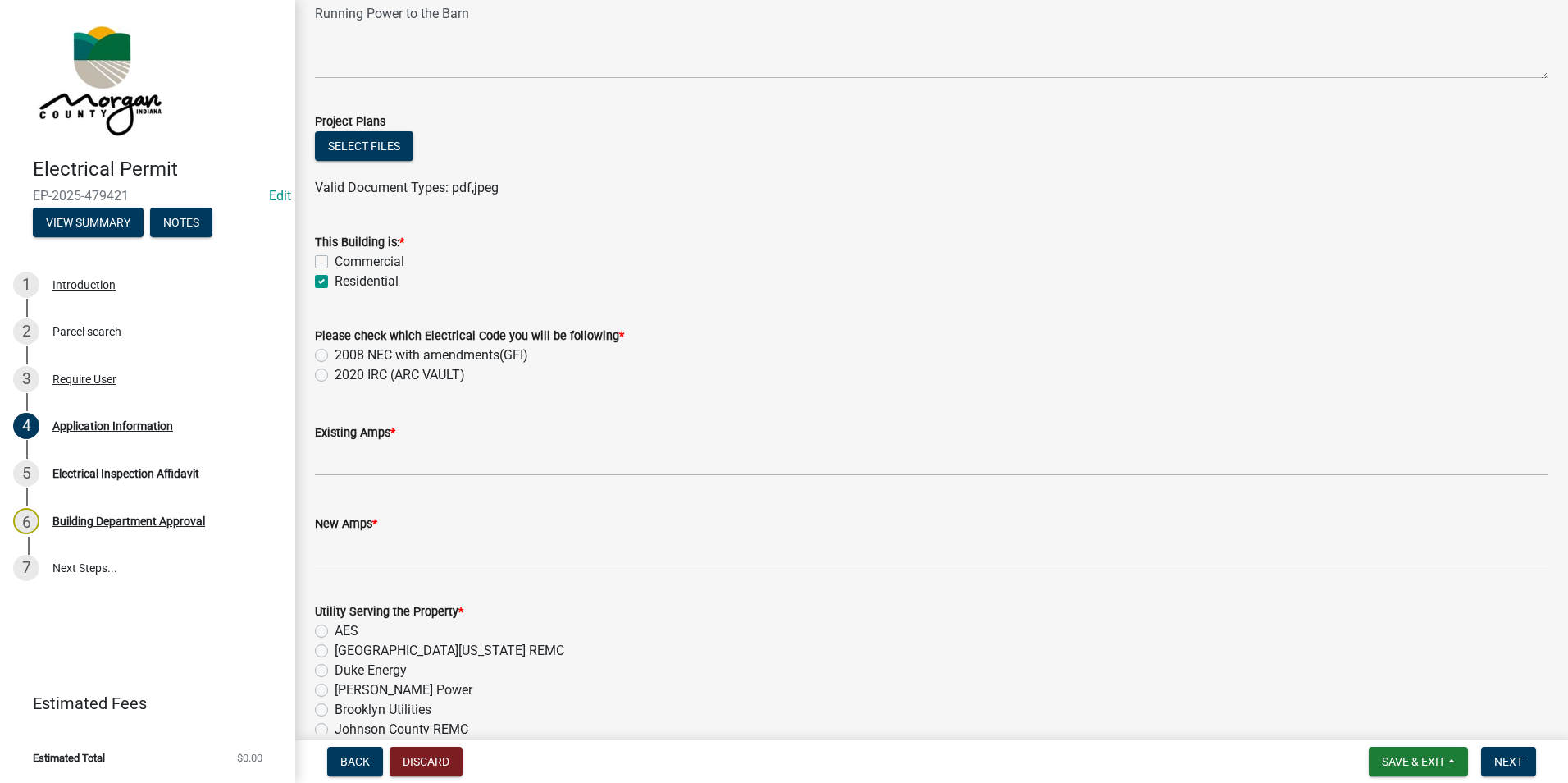
scroll to position [738, 0]
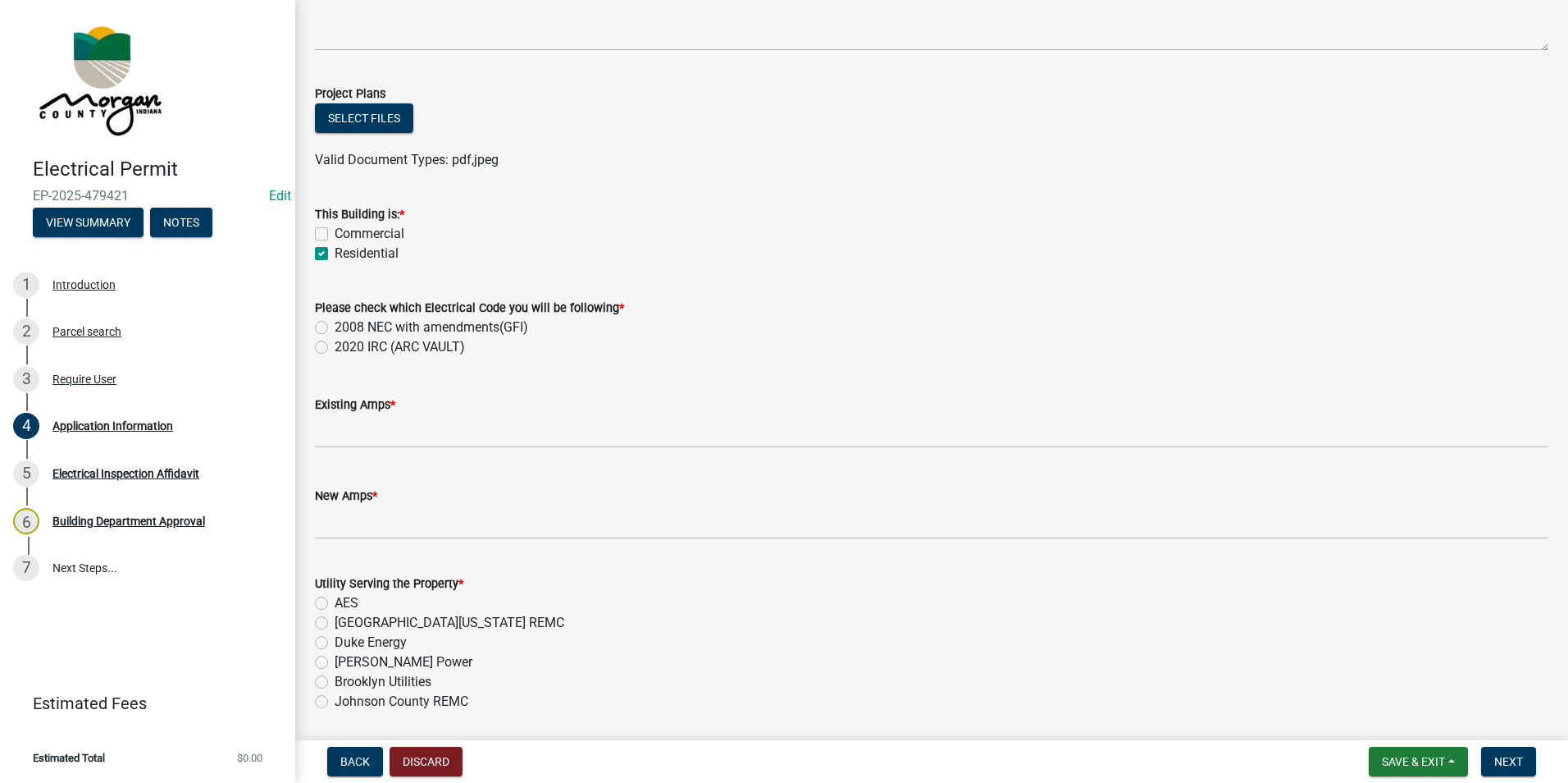
click at [334, 327] on label "2008 NEC with amendments(GFI)" at bounding box center [431, 327] width 194 height 20
click at [334, 327] on input "2008 NEC with amendments(GFI)" at bounding box center [339, 322] width 10 height 10
radio input "true"
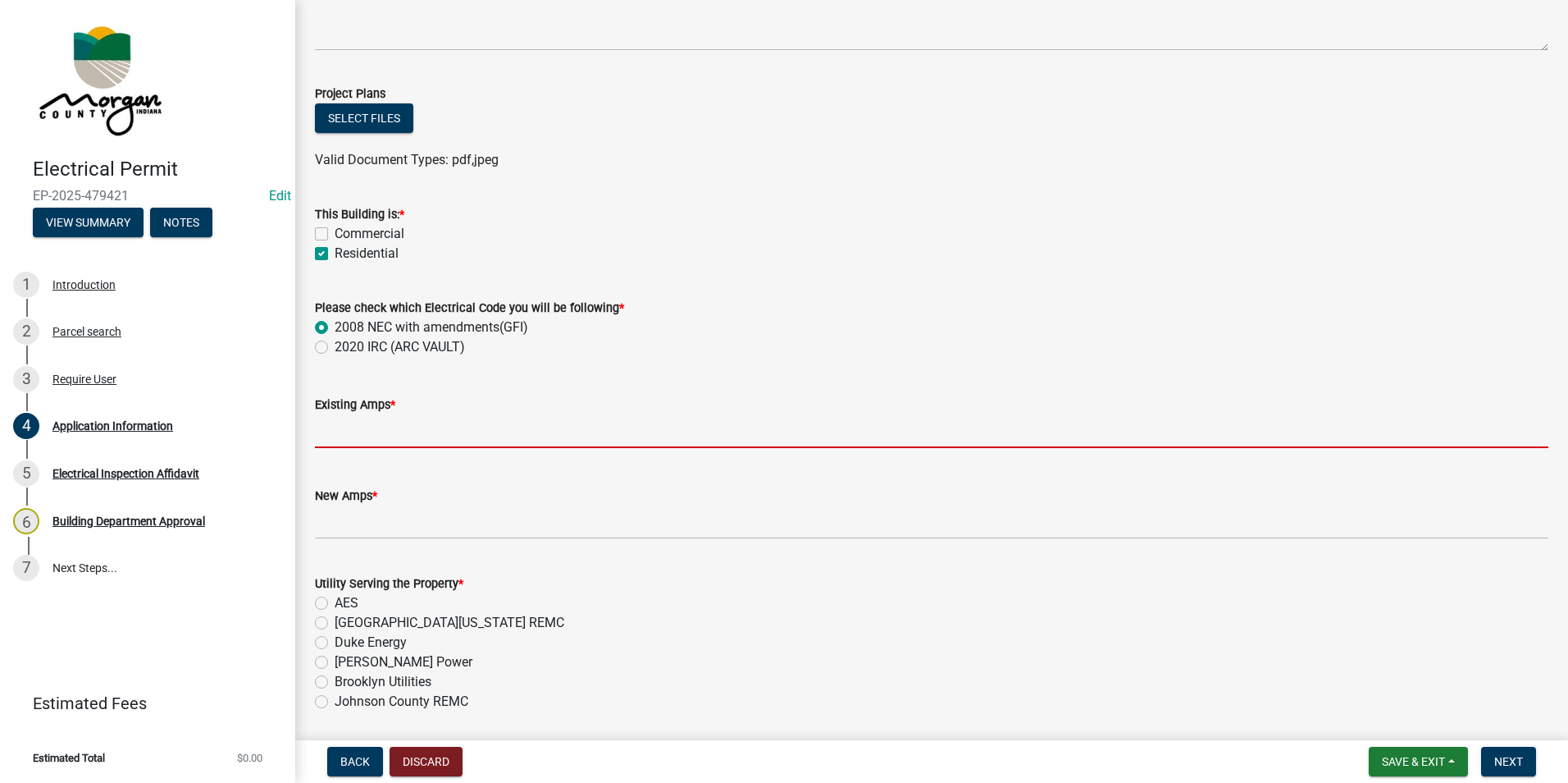
click at [390, 415] on input "text" at bounding box center [932, 430] width 1234 height 33
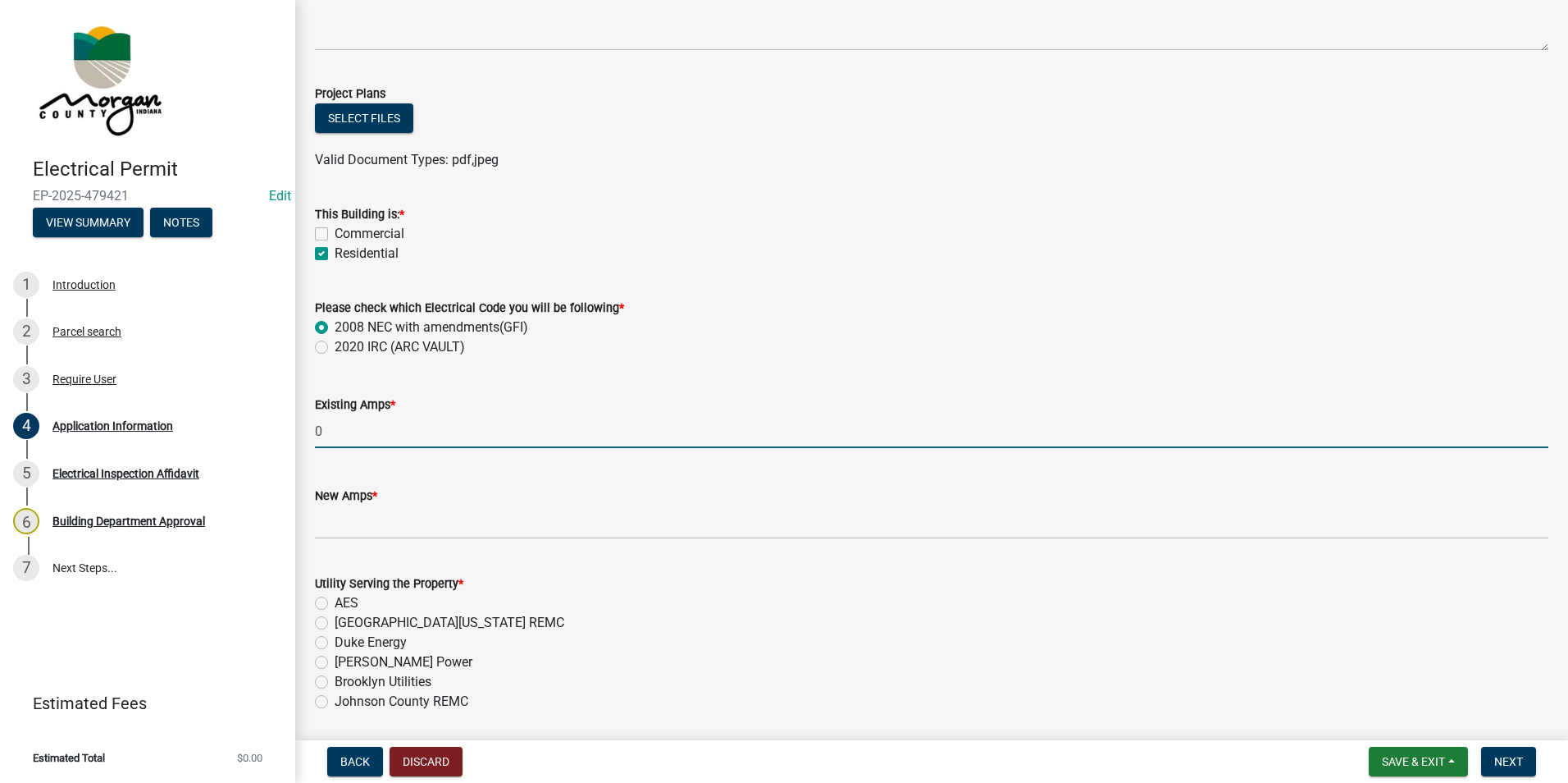
type input "0"
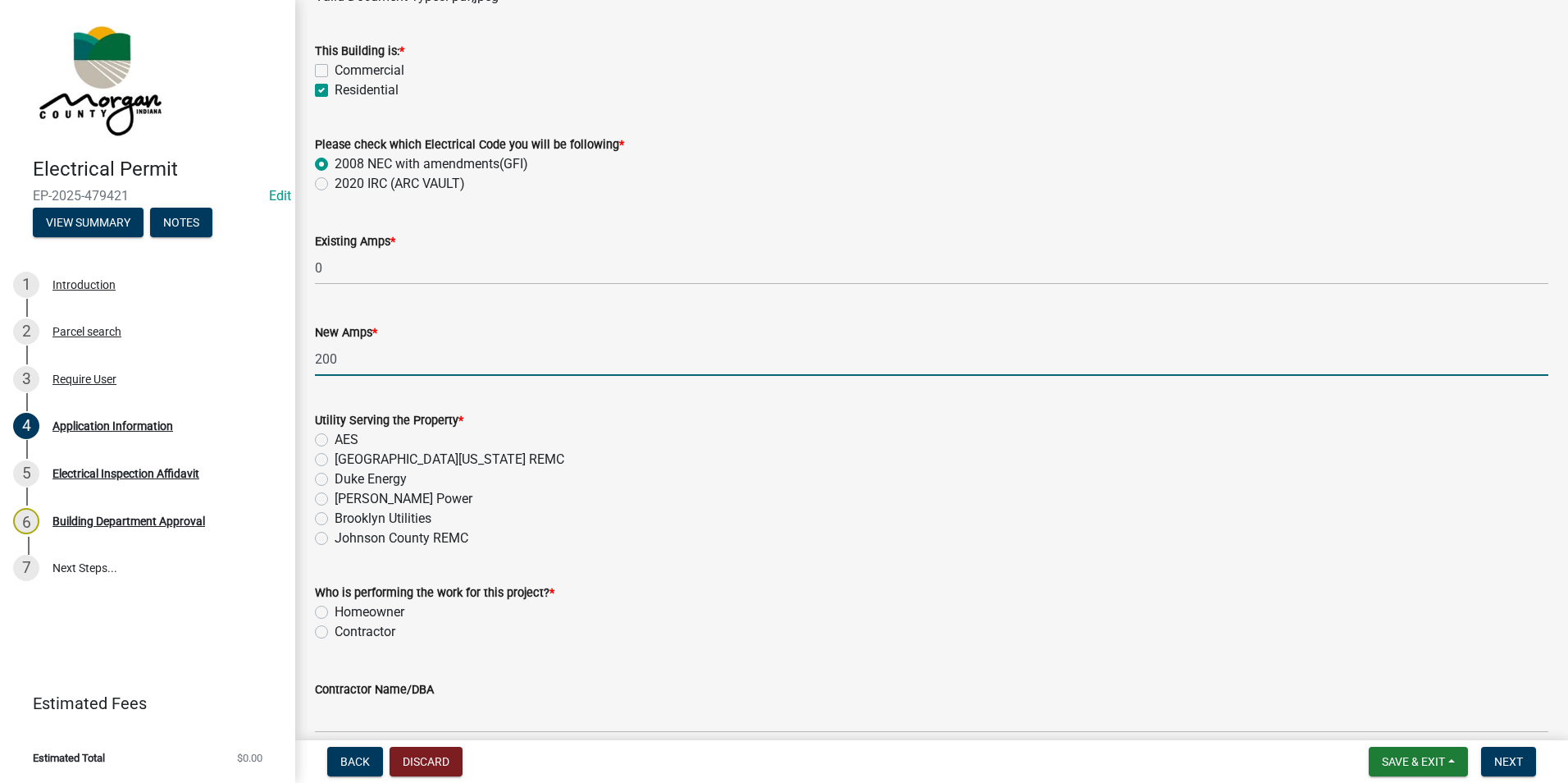
scroll to position [903, 0]
type input "200"
click at [334, 458] on label "[GEOGRAPHIC_DATA][US_STATE] REMC" at bounding box center [449, 458] width 230 height 20
click at [334, 458] on input "[GEOGRAPHIC_DATA][US_STATE] REMC" at bounding box center [339, 453] width 10 height 10
radio input "true"
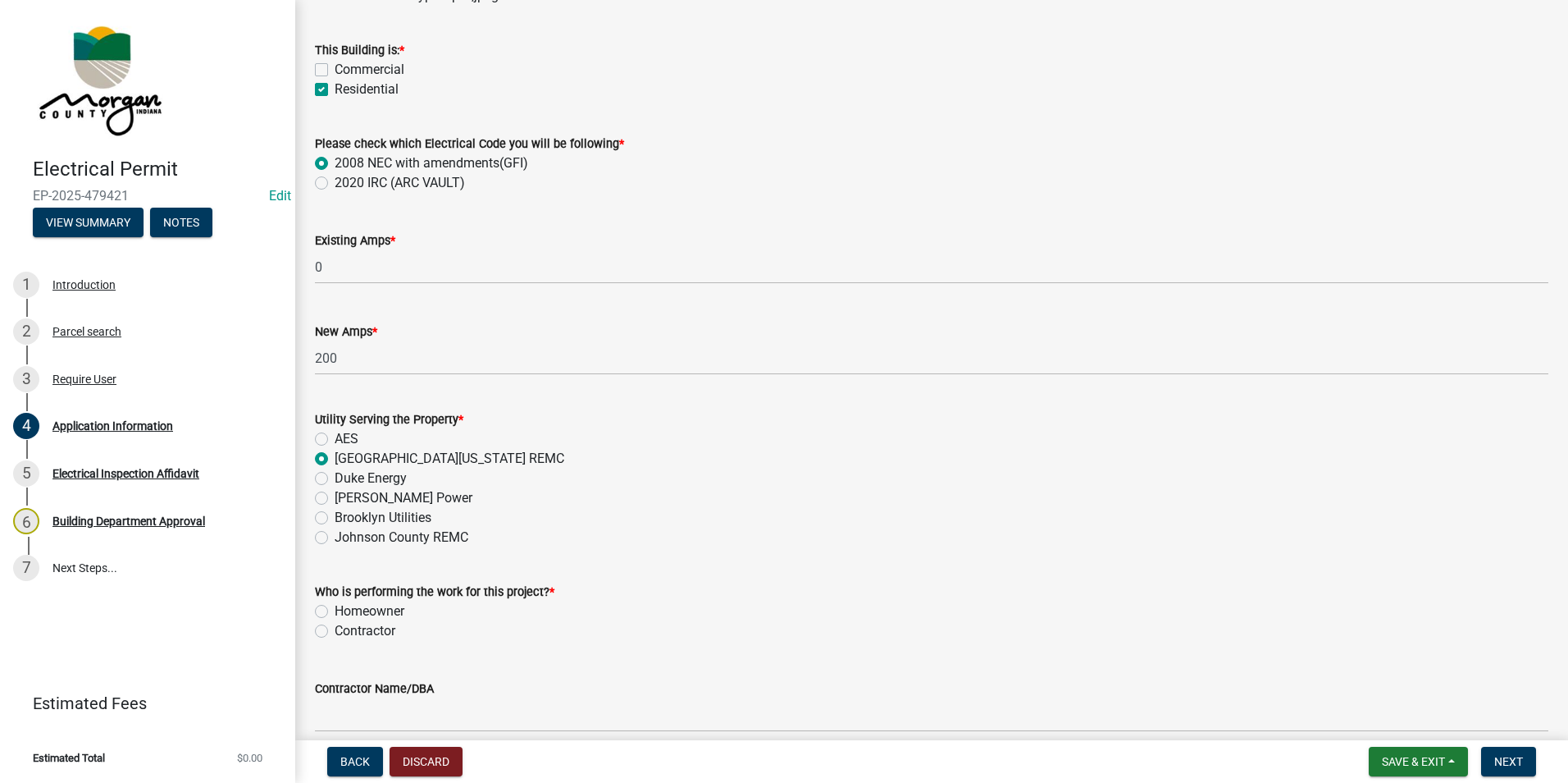
scroll to position [1067, 0]
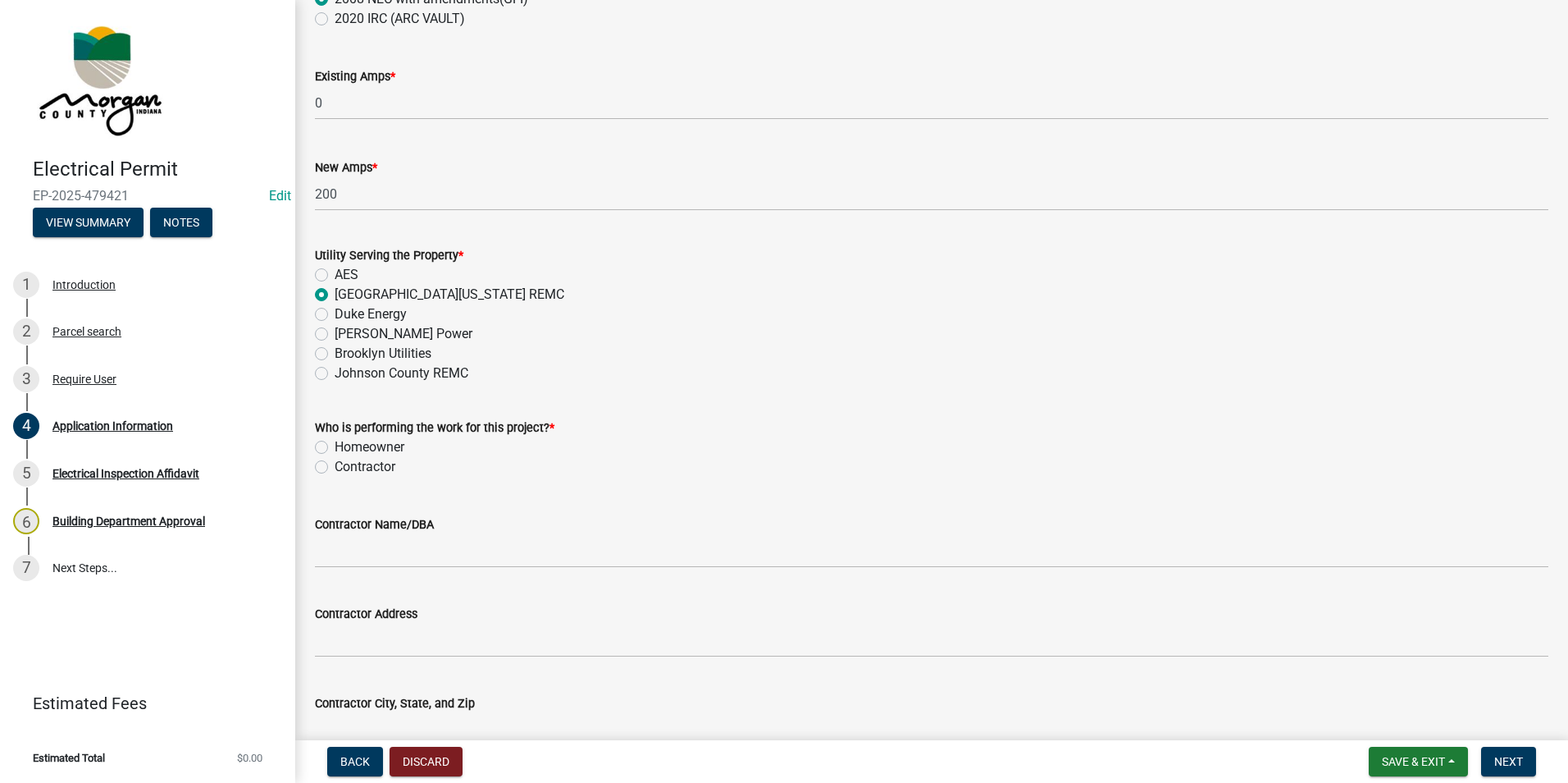
click at [334, 472] on label "Contractor" at bounding box center [365, 467] width 61 height 20
click at [334, 468] on input "Contractor" at bounding box center [339, 462] width 10 height 10
radio input "true"
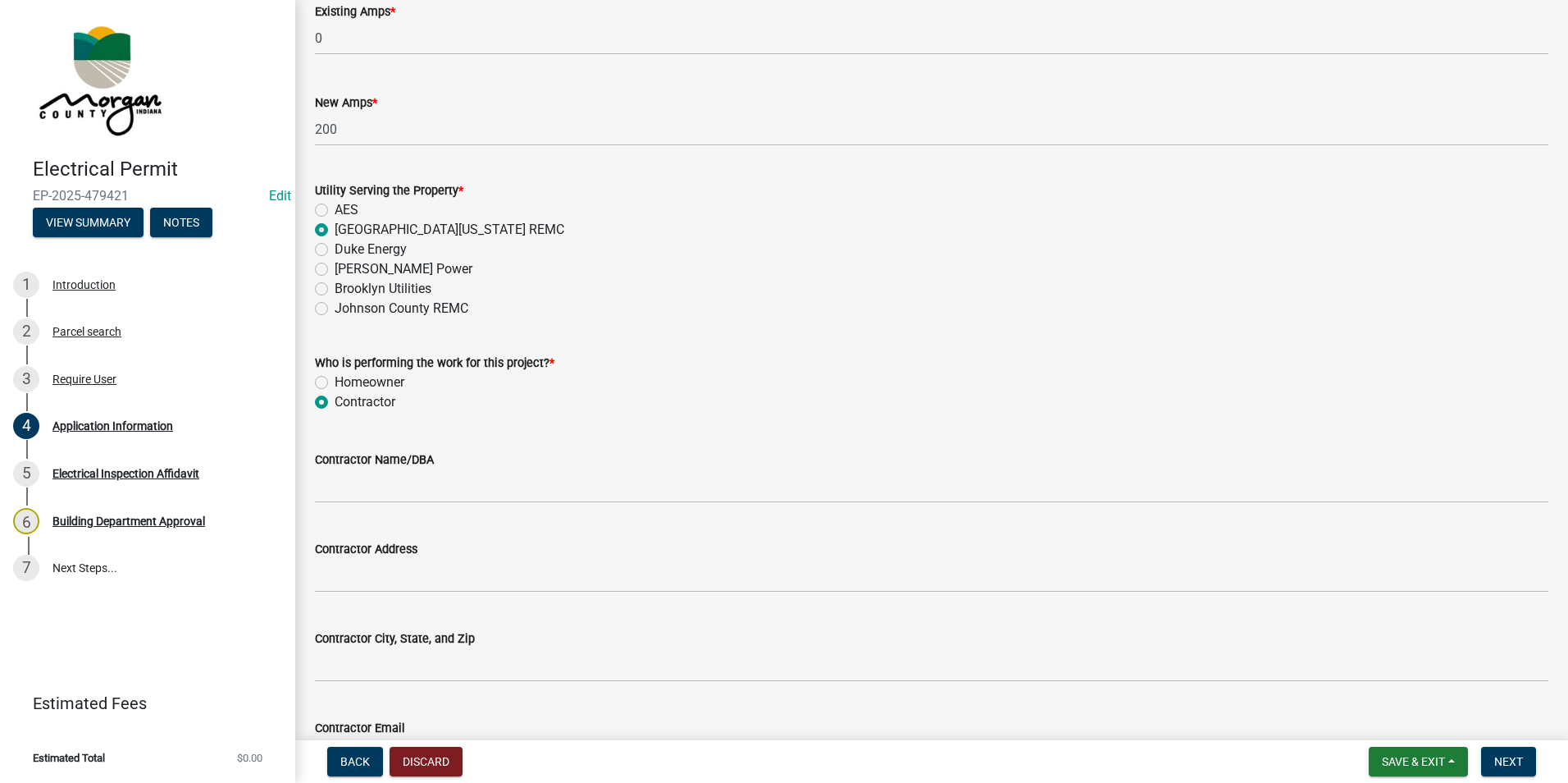
scroll to position [1231, 0]
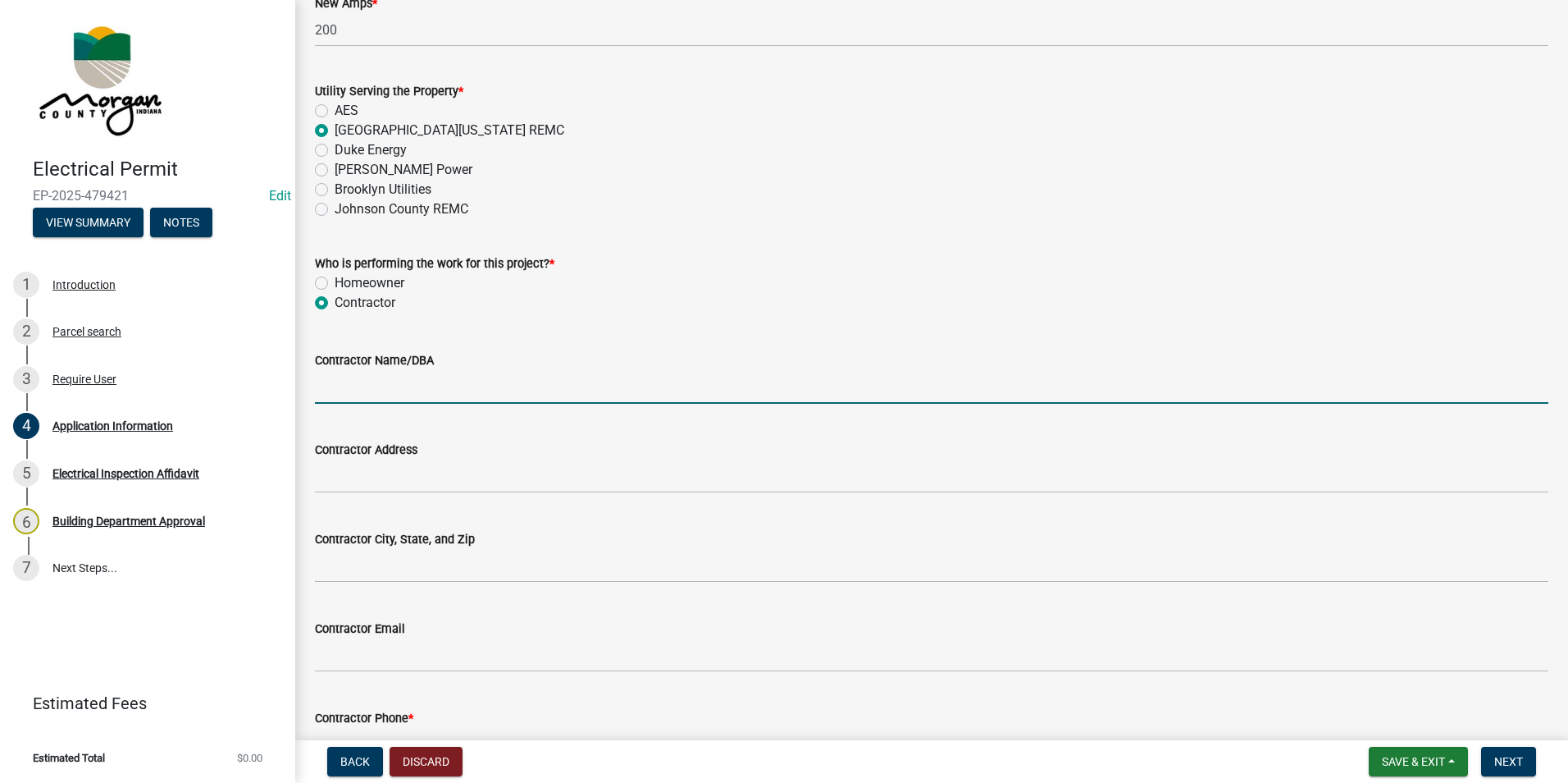
click at [363, 383] on input "Contractor Name/DBA" at bounding box center [932, 386] width 1234 height 33
click at [334, 278] on label "Homeowner" at bounding box center [368, 283] width 69 height 20
click at [334, 278] on input "Homeowner" at bounding box center [339, 278] width 10 height 10
radio input "true"
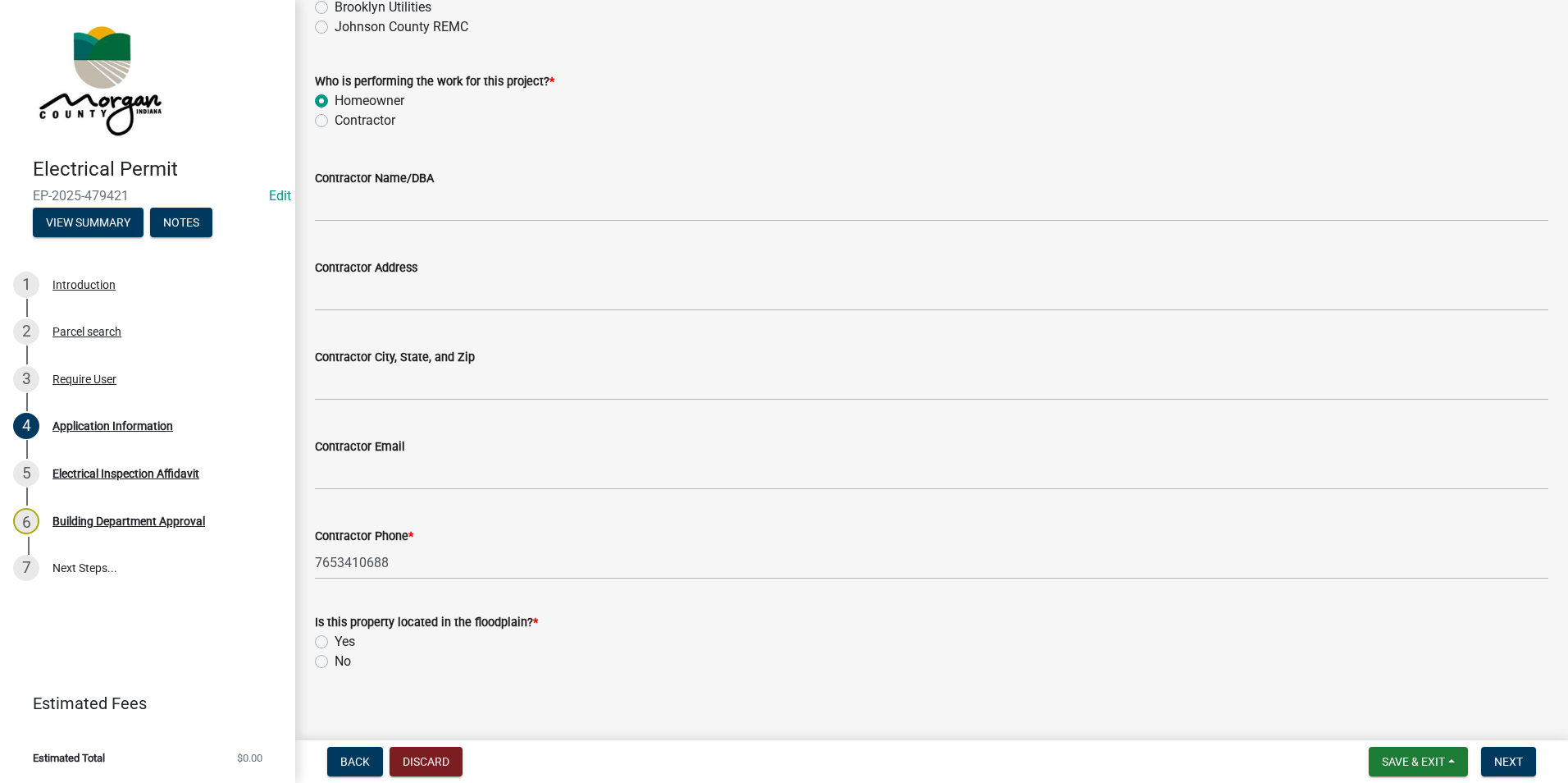
scroll to position [1429, 0]
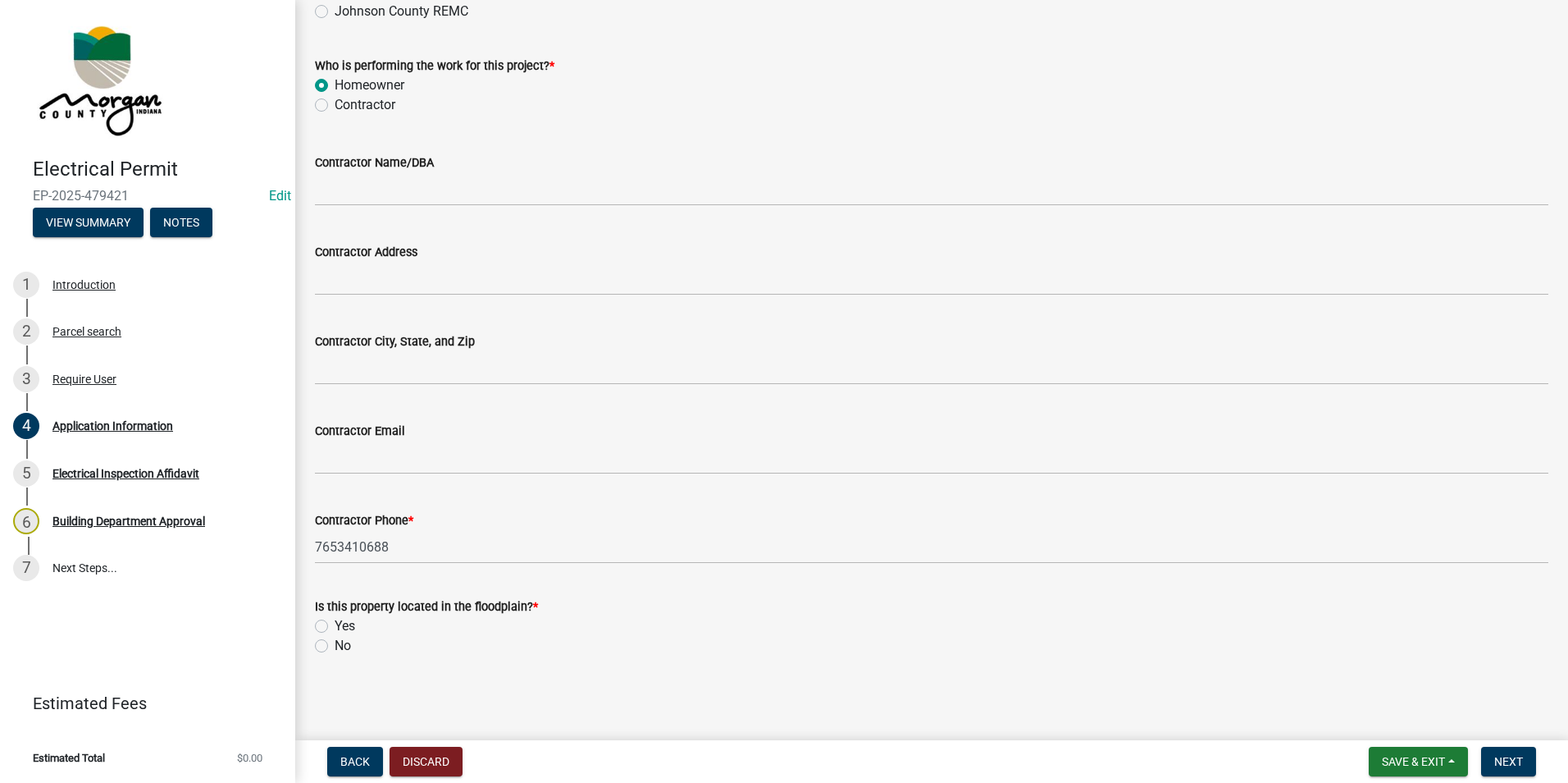
click at [319, 640] on div "No" at bounding box center [932, 645] width 1234 height 20
click at [334, 646] on label "No" at bounding box center [342, 645] width 16 height 20
click at [334, 646] on input "No" at bounding box center [339, 640] width 10 height 10
radio input "true"
click at [1506, 756] on span "Next" at bounding box center [1509, 762] width 28 height 13
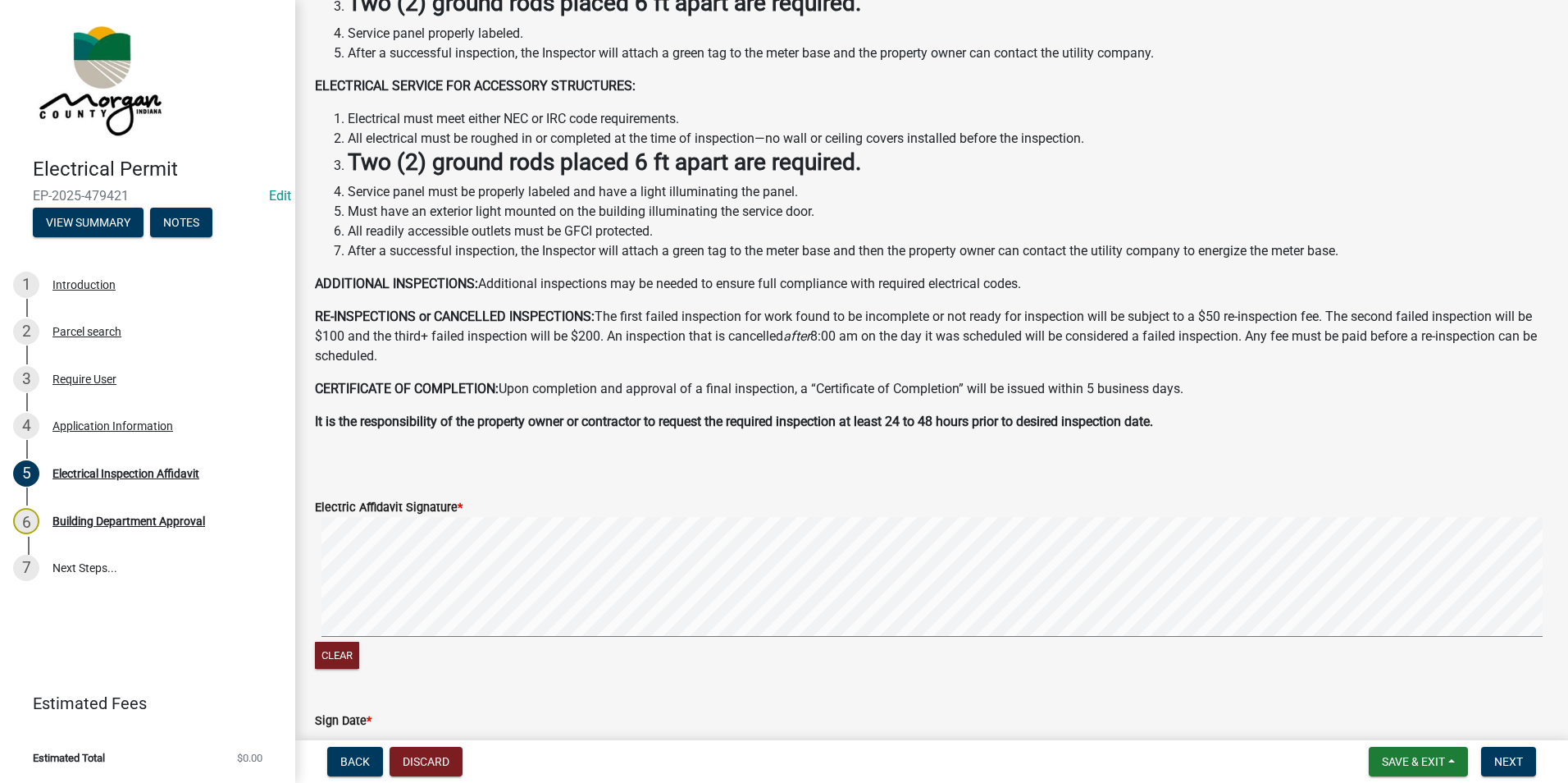
scroll to position [246, 0]
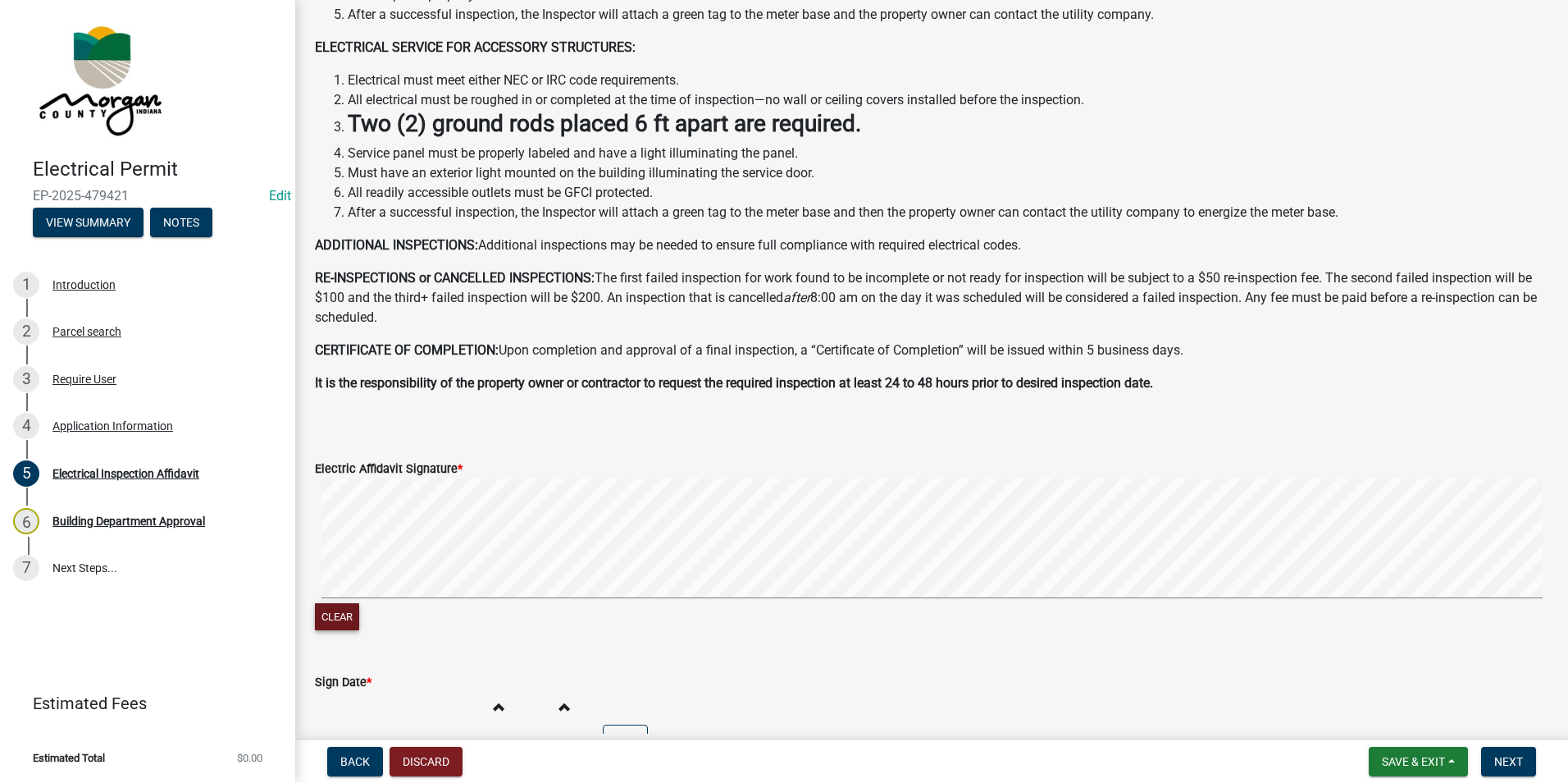
click at [349, 610] on button "Clear" at bounding box center [337, 617] width 45 height 27
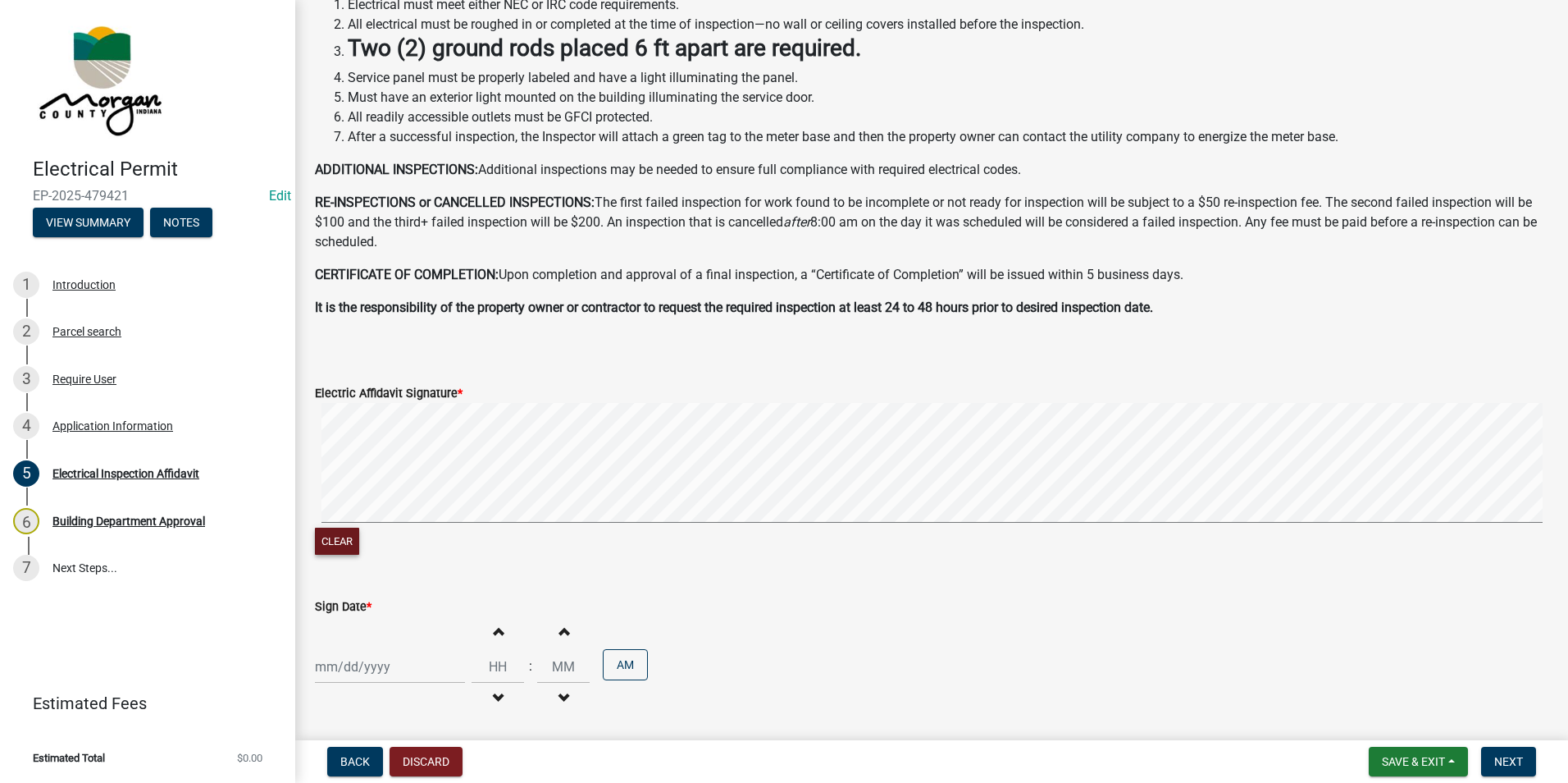
scroll to position [474, 0]
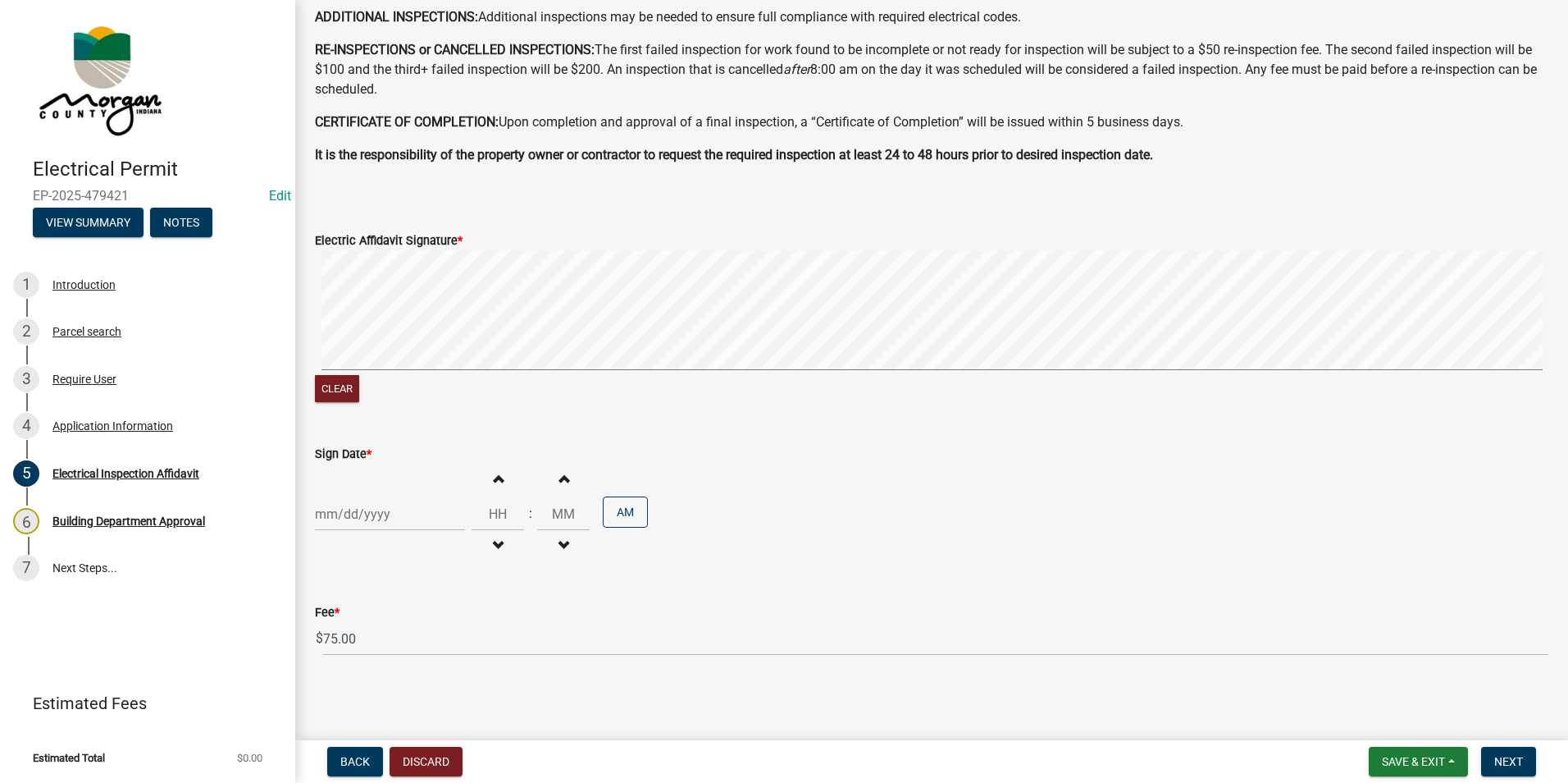
select select "9"
select select "2025"
click at [389, 508] on div "[PERSON_NAME] Feb Mar Apr [PERSON_NAME][DATE] Oct Nov [DATE] 1526 1527 1528 152…" at bounding box center [390, 513] width 150 height 33
click at [358, 400] on div "16" at bounding box center [358, 401] width 27 height 27
type input "[DATE]"
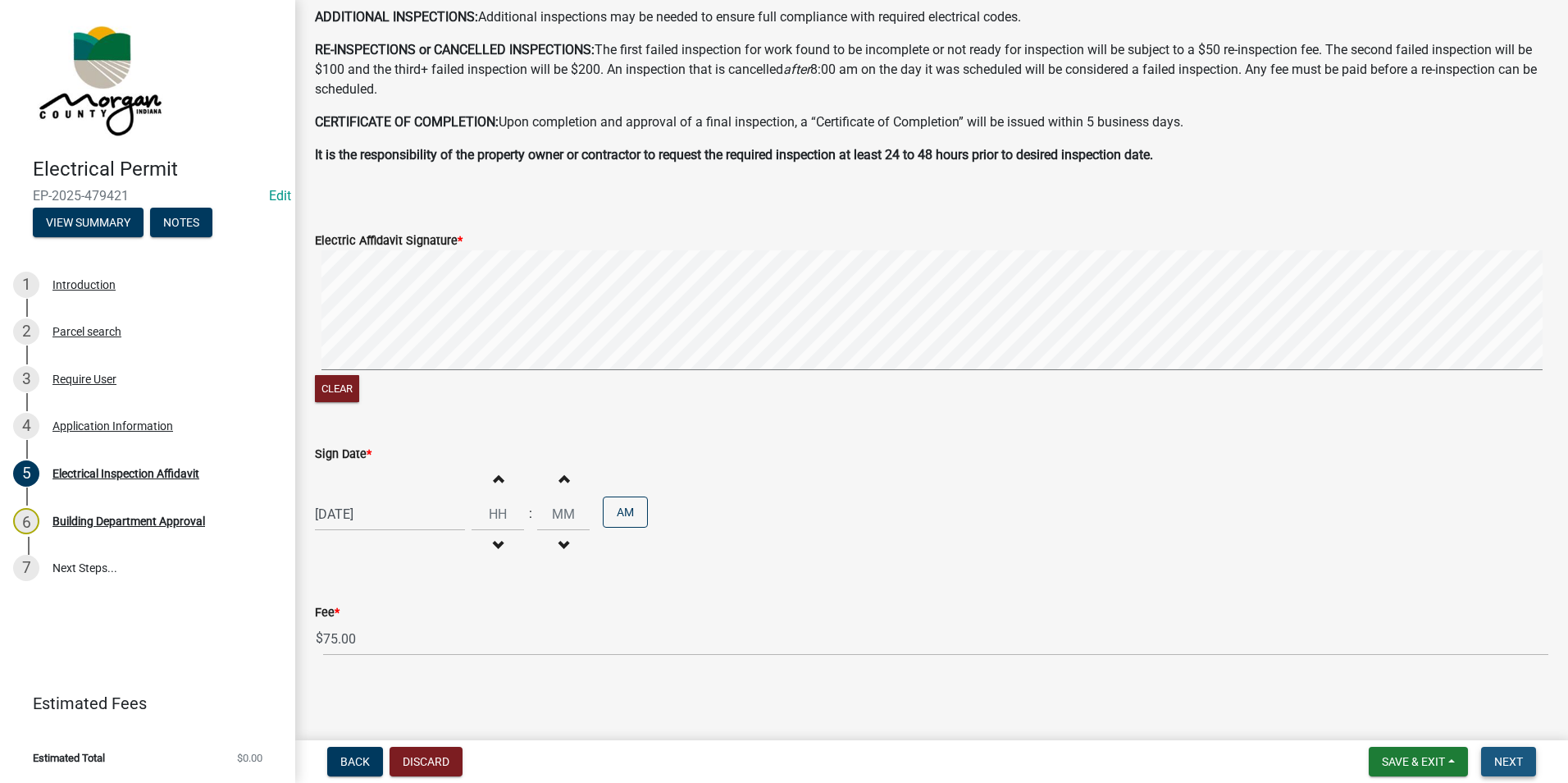
click at [1516, 756] on span "Next" at bounding box center [1509, 762] width 28 height 13
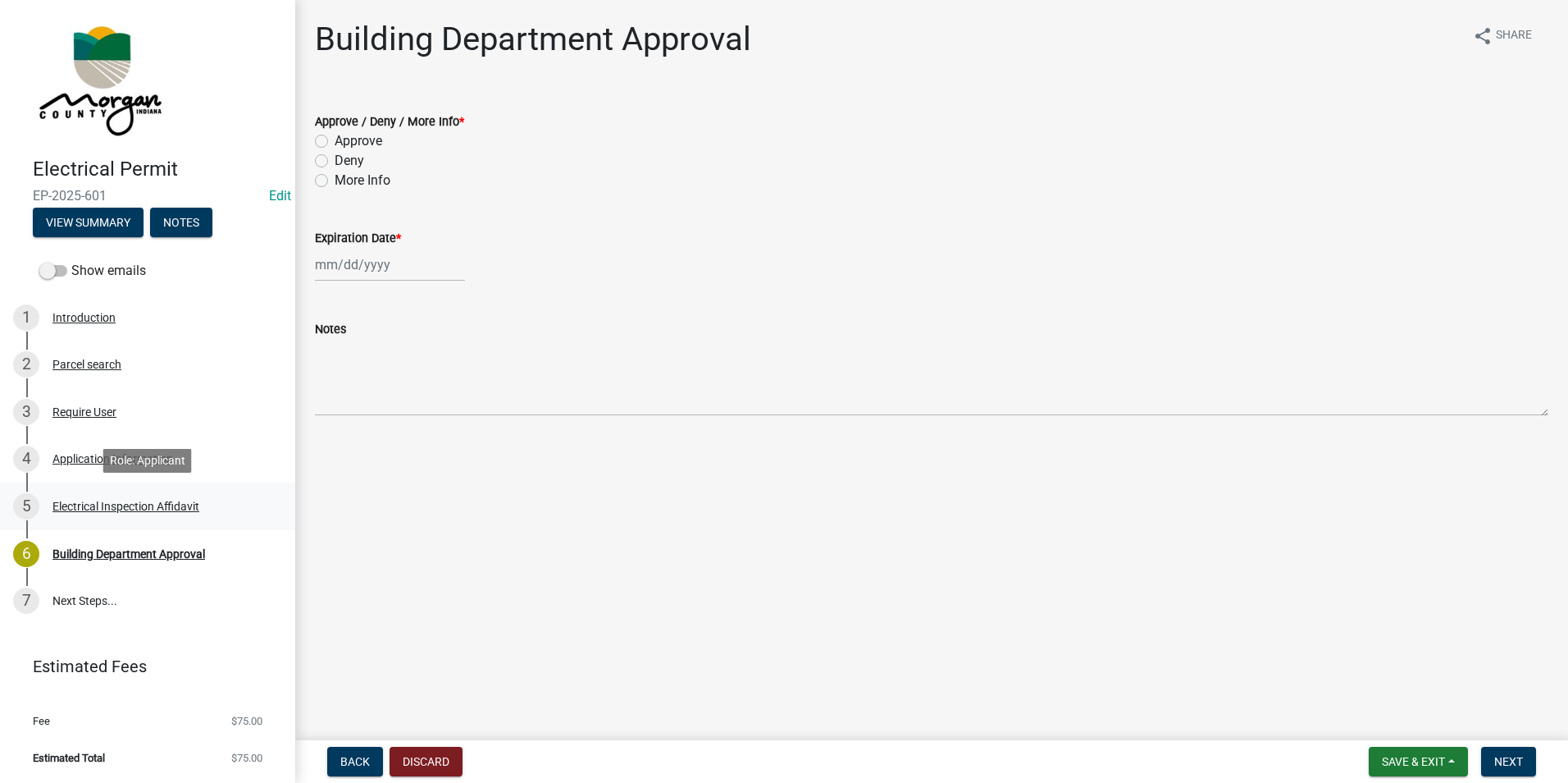
click at [114, 496] on div "5 Electrical Inspection Affidavit" at bounding box center [141, 506] width 255 height 27
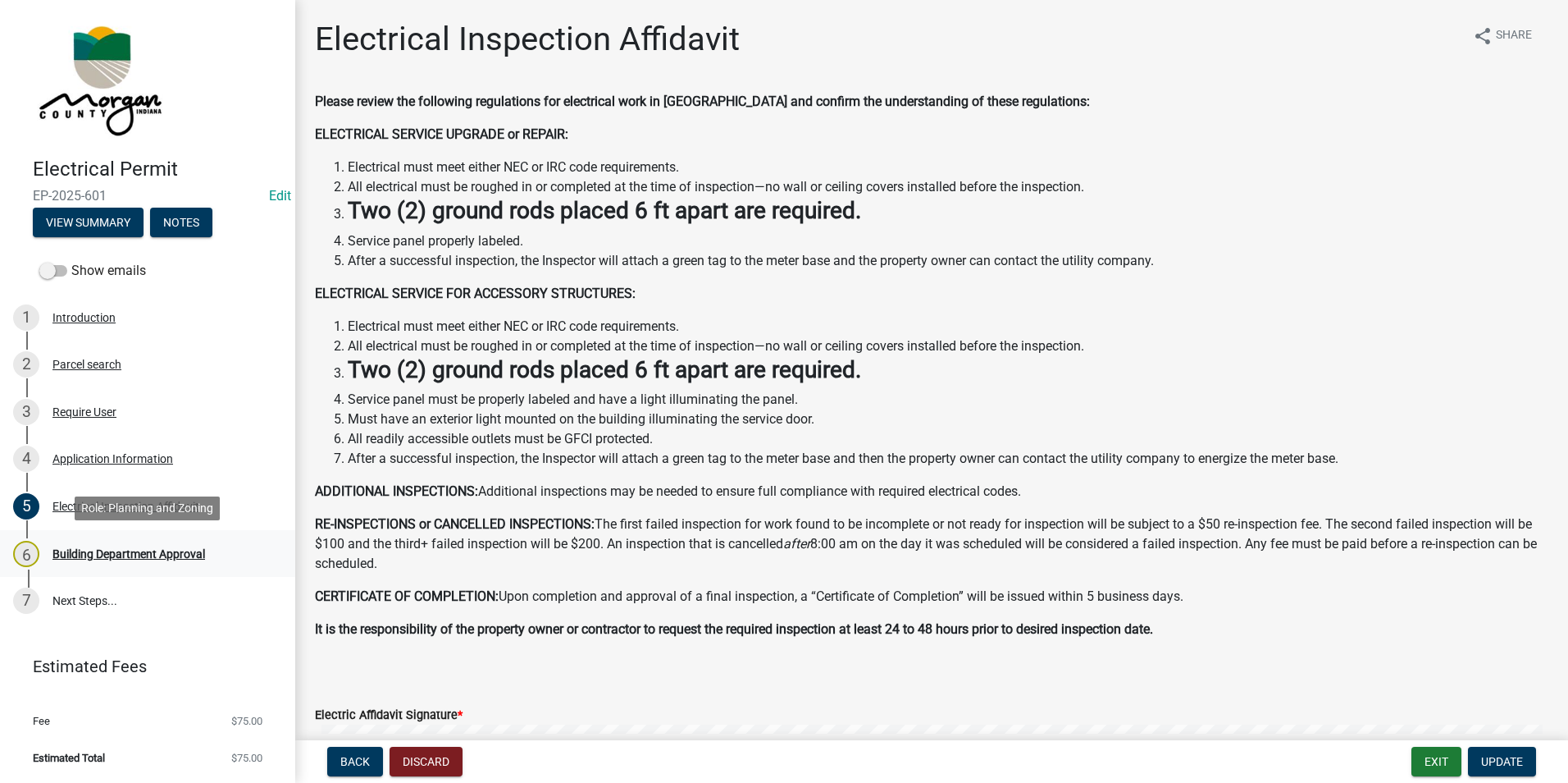
click at [180, 555] on div "Building Department Approval" at bounding box center [128, 554] width 153 height 11
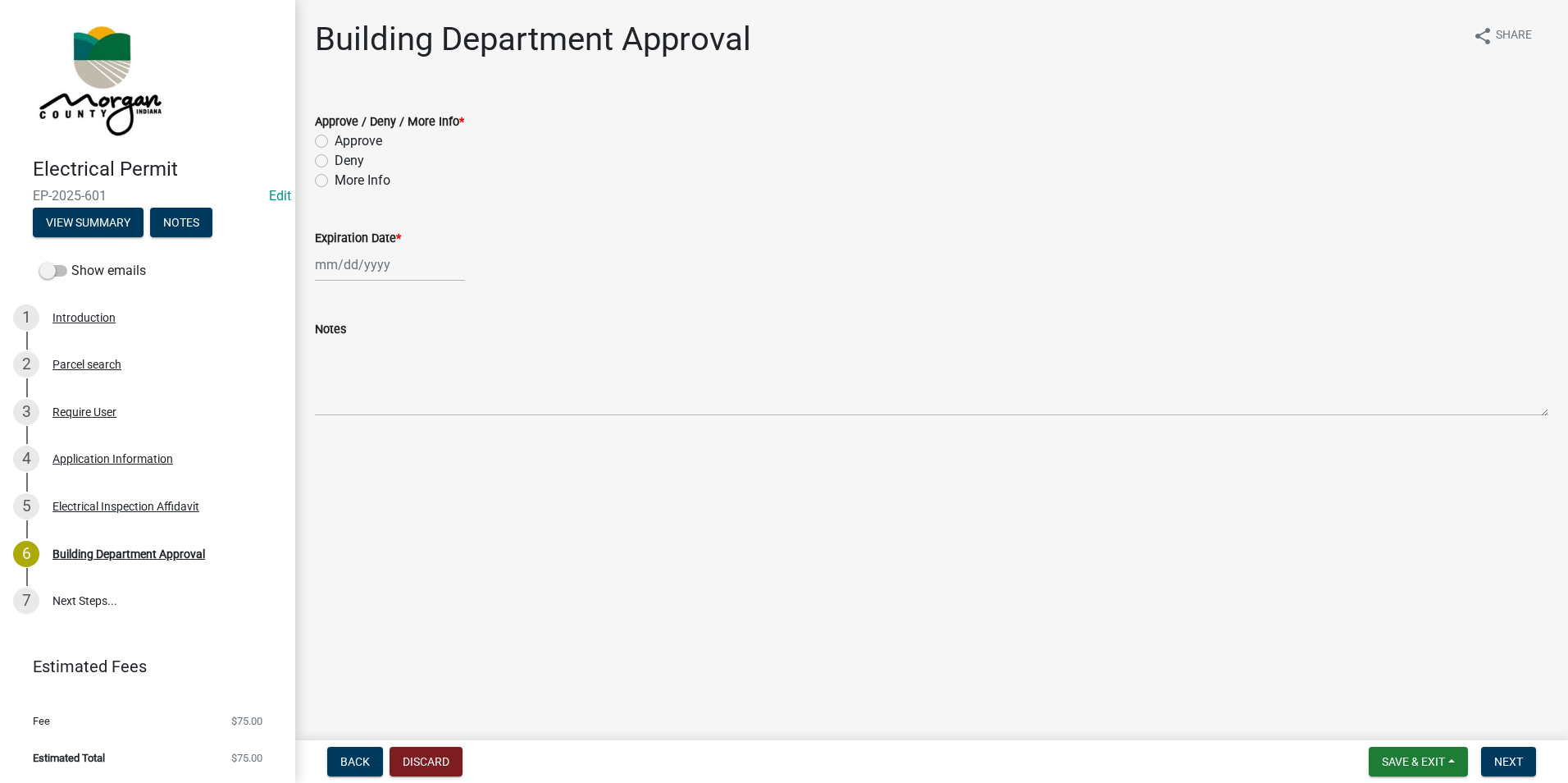
click at [334, 137] on label "Approve" at bounding box center [358, 141] width 47 height 20
click at [334, 137] on input "Approve" at bounding box center [339, 136] width 10 height 10
radio input "true"
select select "9"
select select "2025"
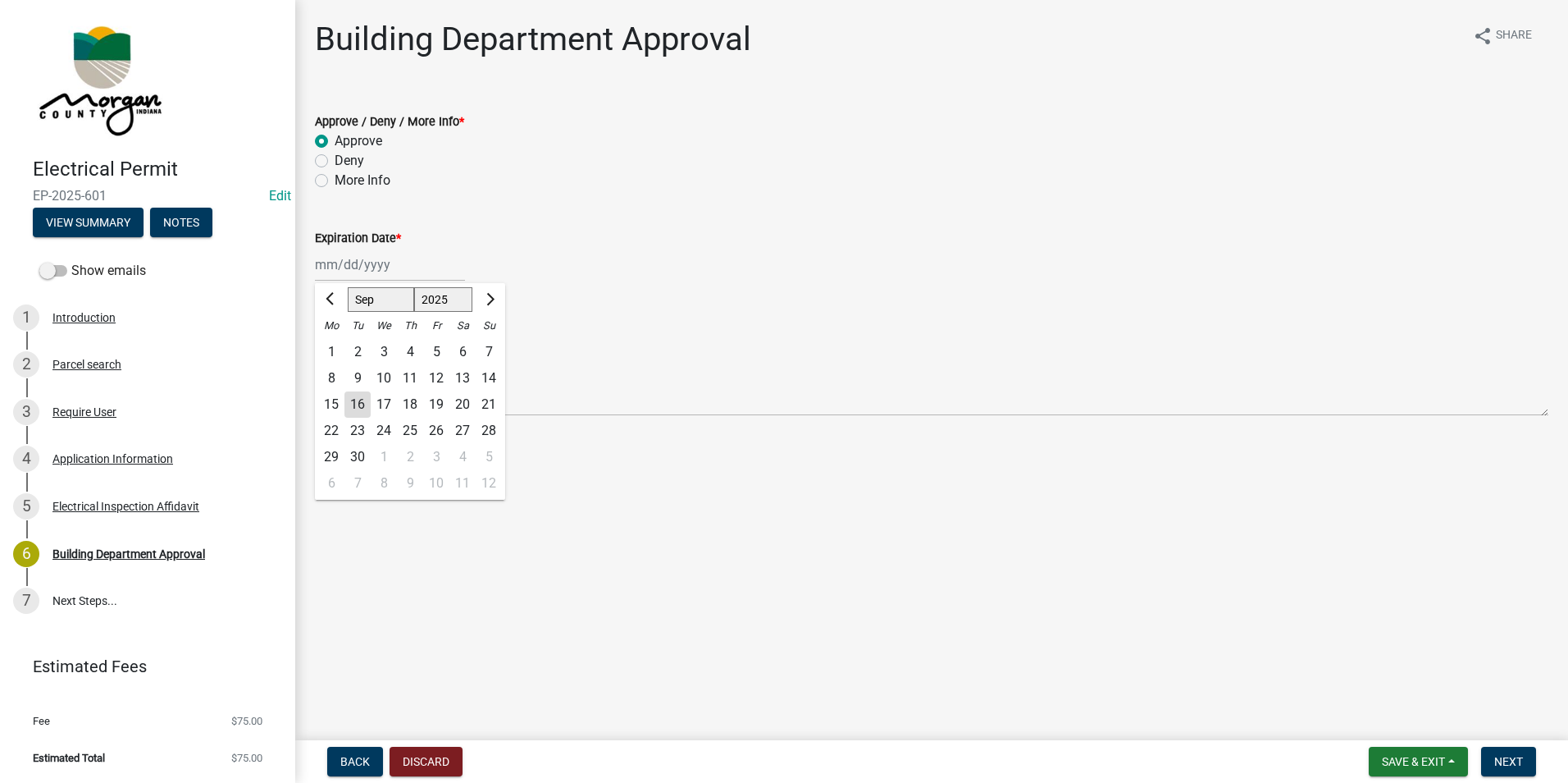
click at [366, 255] on div "[PERSON_NAME] Feb Mar Apr [PERSON_NAME][DATE] Oct Nov [DATE] 1526 1527 1528 152…" at bounding box center [390, 264] width 150 height 33
click at [364, 406] on div "16" at bounding box center [358, 405] width 27 height 27
type input "[DATE]"
select select "9"
select select "2025"
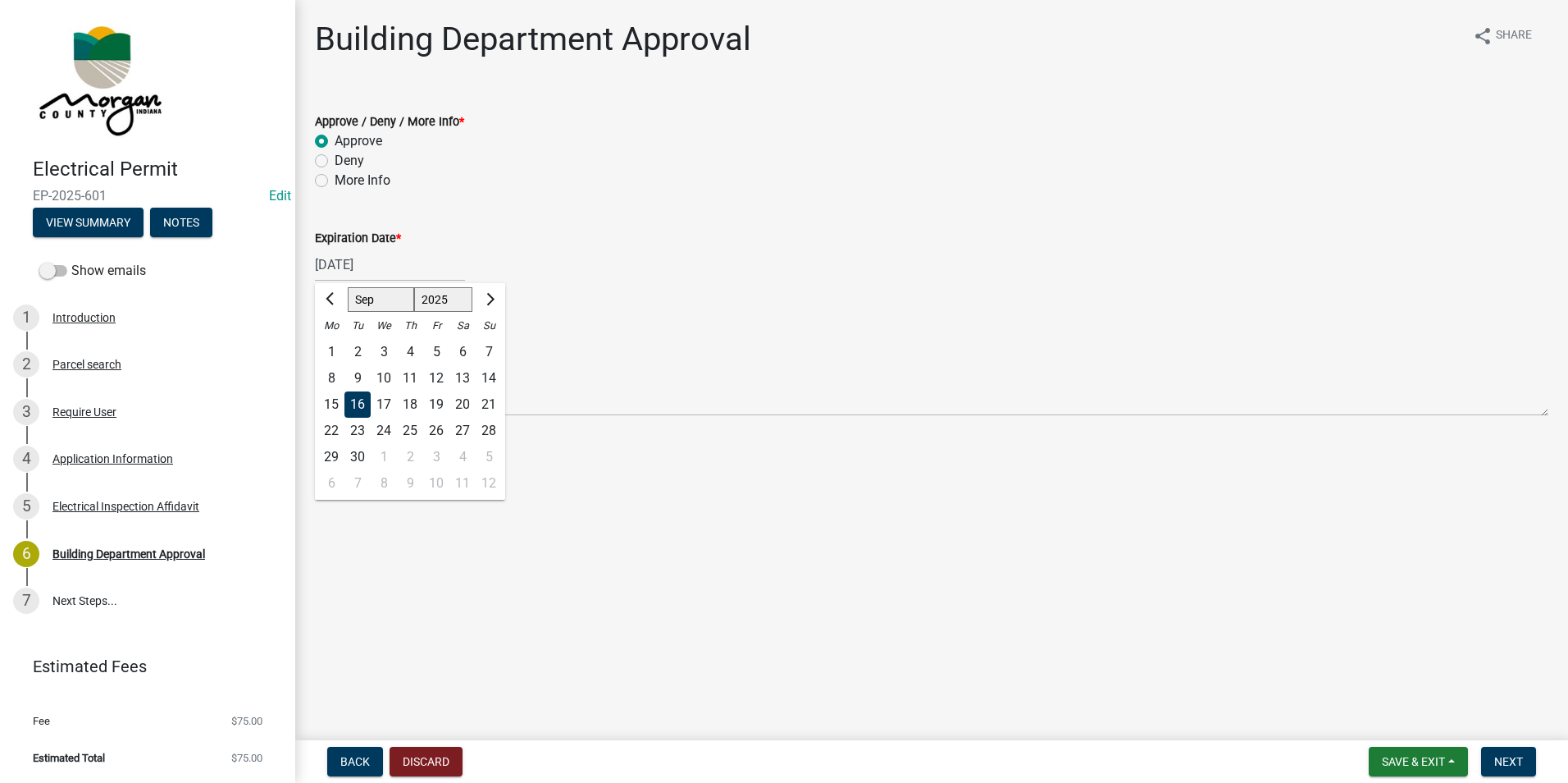
click at [392, 274] on div "[DATE] [PERSON_NAME] Apr May Jun [DATE] Aug Sep Oct Nov [DATE] 1526 1527 1528 1…" at bounding box center [390, 264] width 150 height 33
click at [390, 259] on input "[DATE]" at bounding box center [390, 264] width 150 height 33
type input "[DATE]"
click at [1513, 762] on span "Next" at bounding box center [1509, 762] width 28 height 13
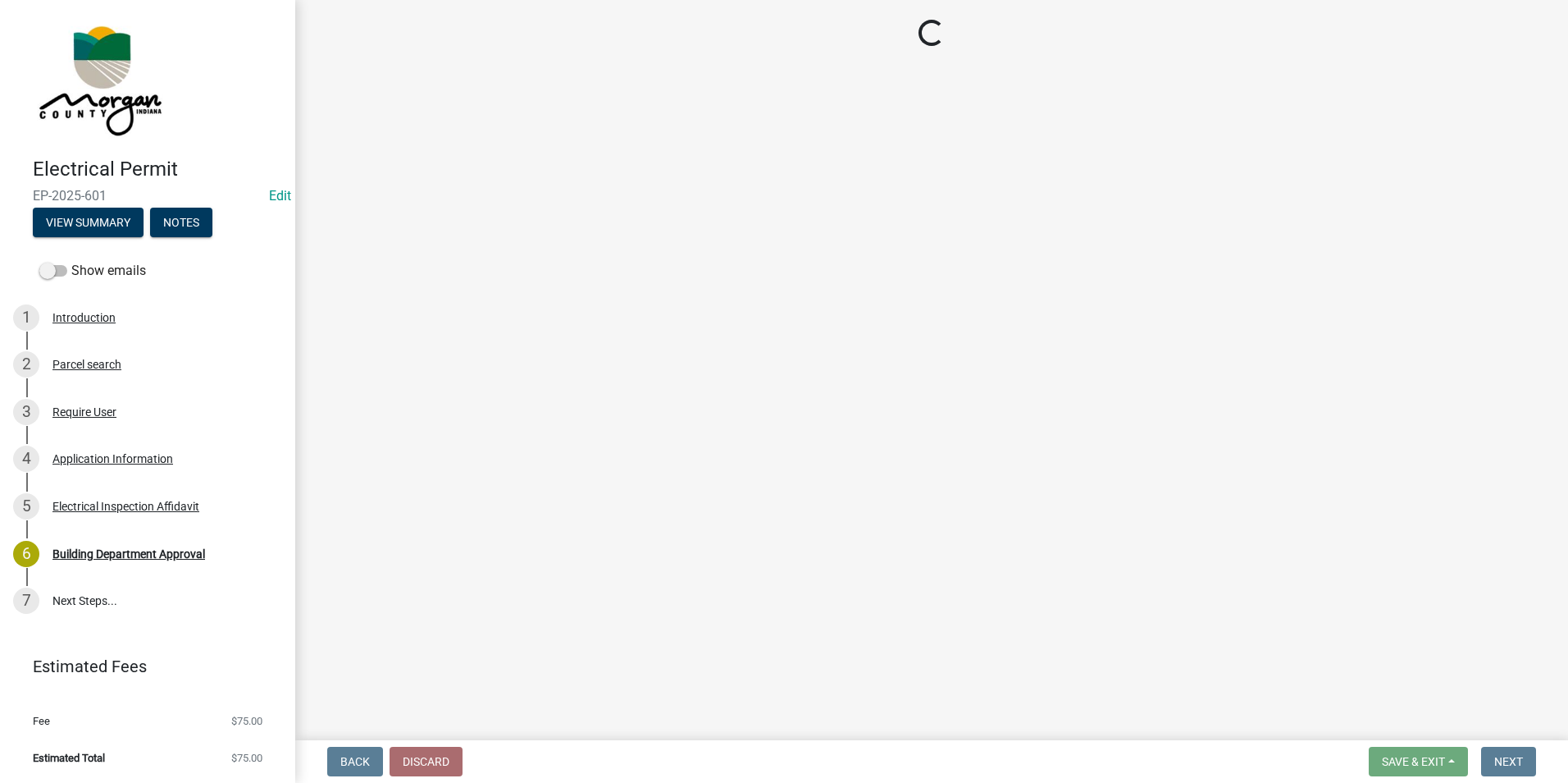
select select "3: 3"
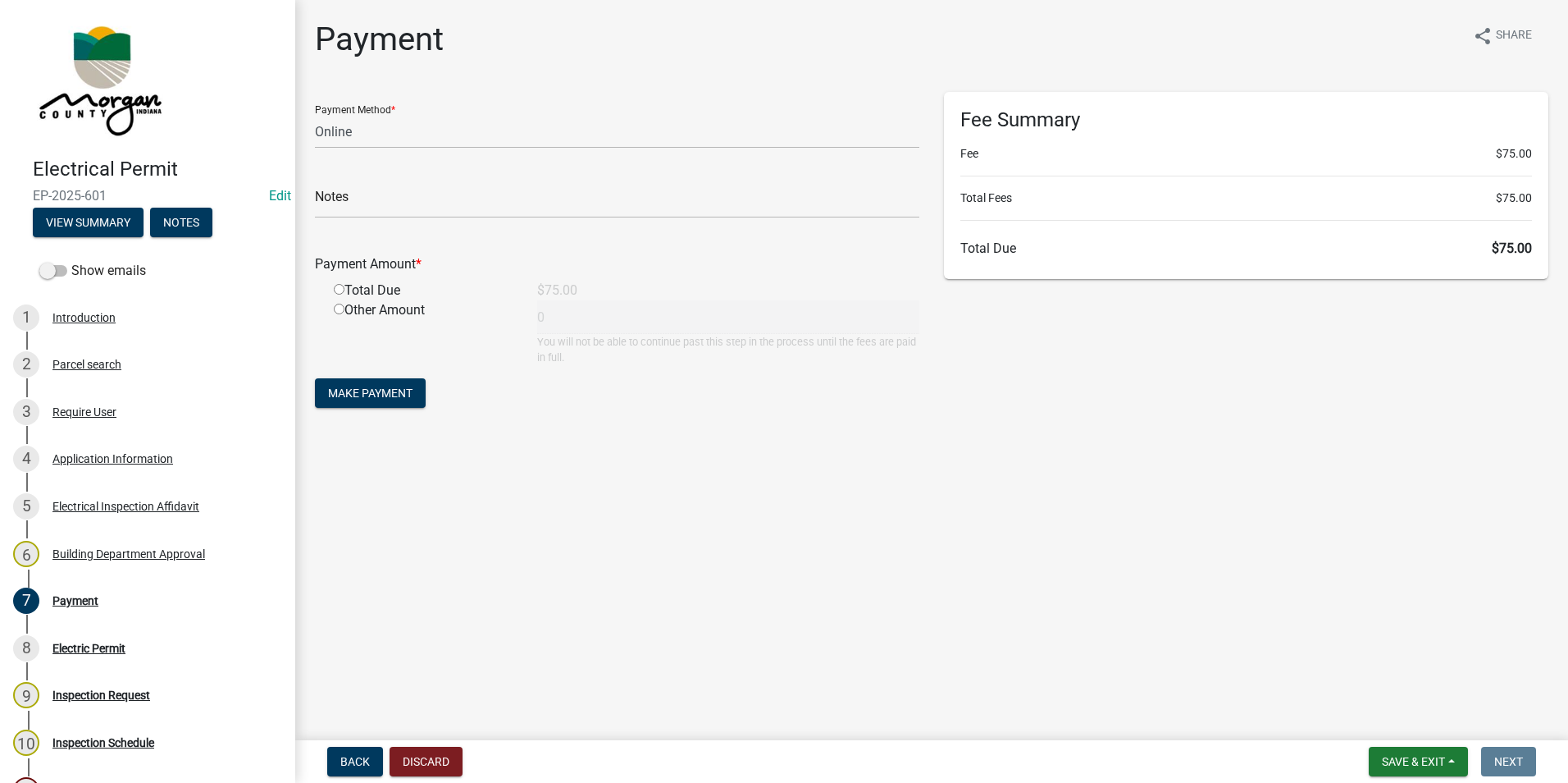
click at [336, 287] on input "radio" at bounding box center [338, 289] width 10 height 10
radio input "true"
type input "75"
click at [333, 401] on button "Make Payment" at bounding box center [370, 392] width 111 height 29
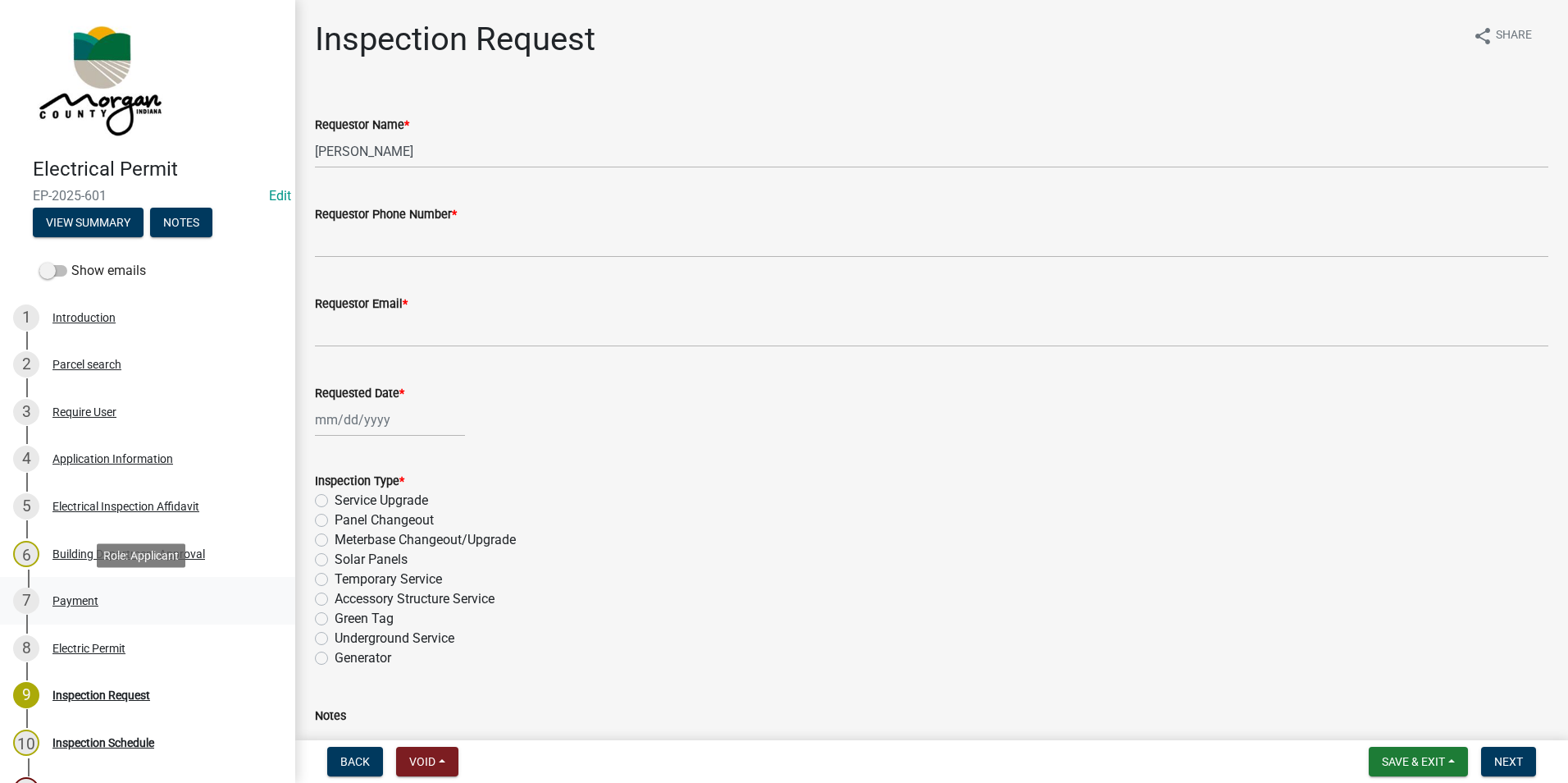
click at [83, 603] on div "Payment" at bounding box center [75, 601] width 46 height 11
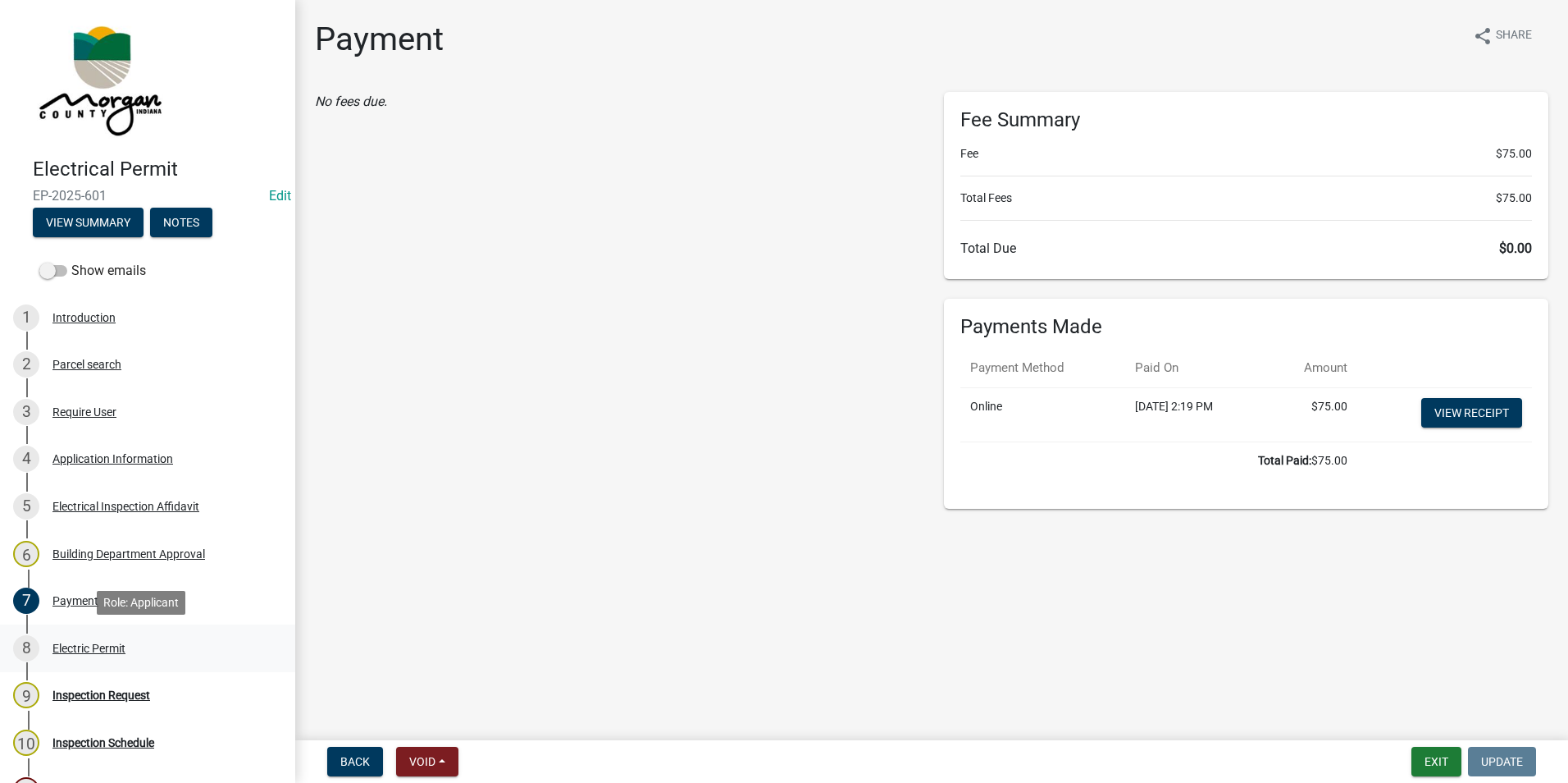
click at [84, 650] on div "Electric Permit" at bounding box center [88, 648] width 73 height 11
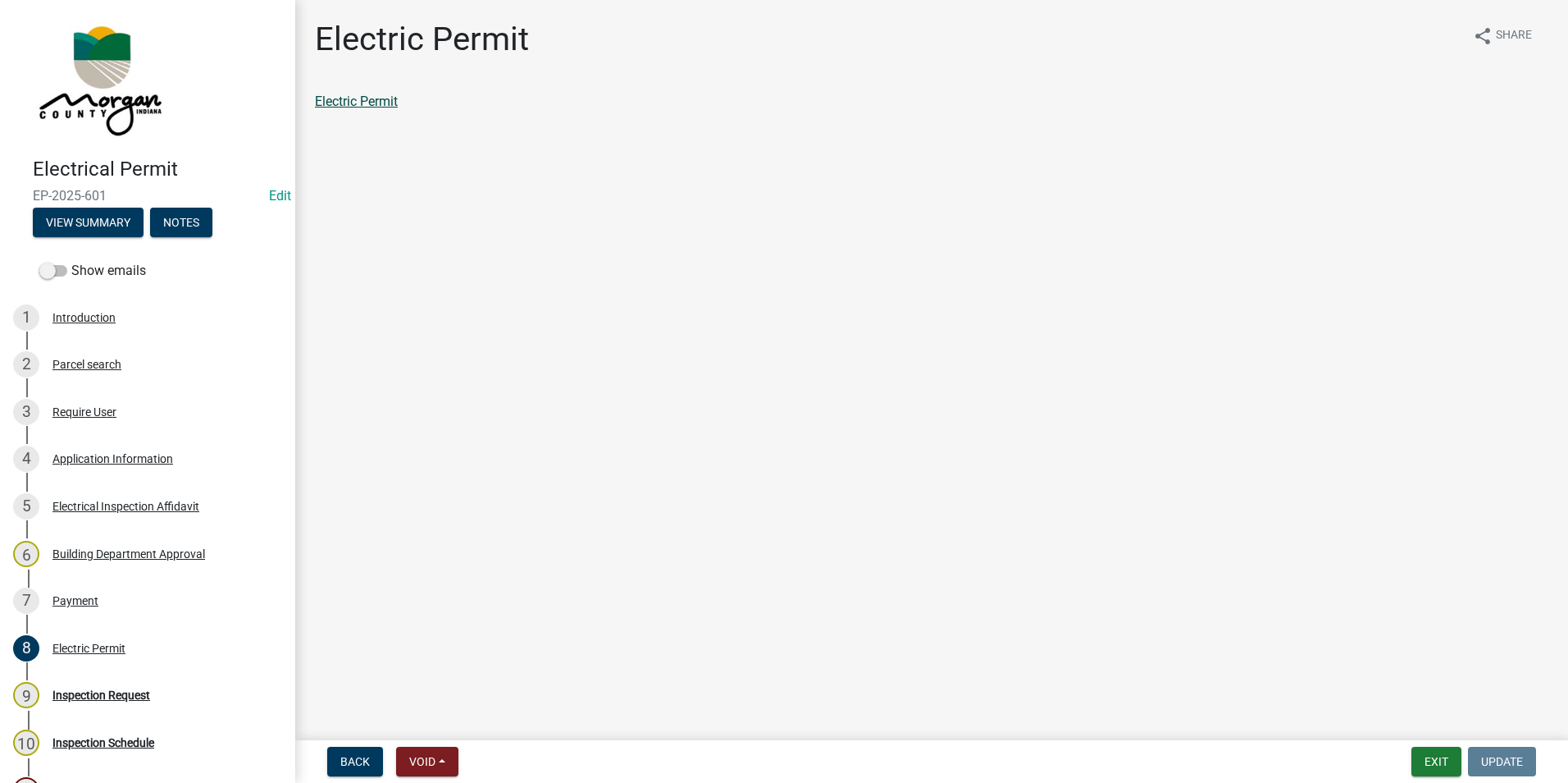
click at [368, 104] on link "Electric Permit" at bounding box center [356, 101] width 83 height 15
click at [81, 688] on div "9 Inspection Request" at bounding box center [141, 696] width 255 height 27
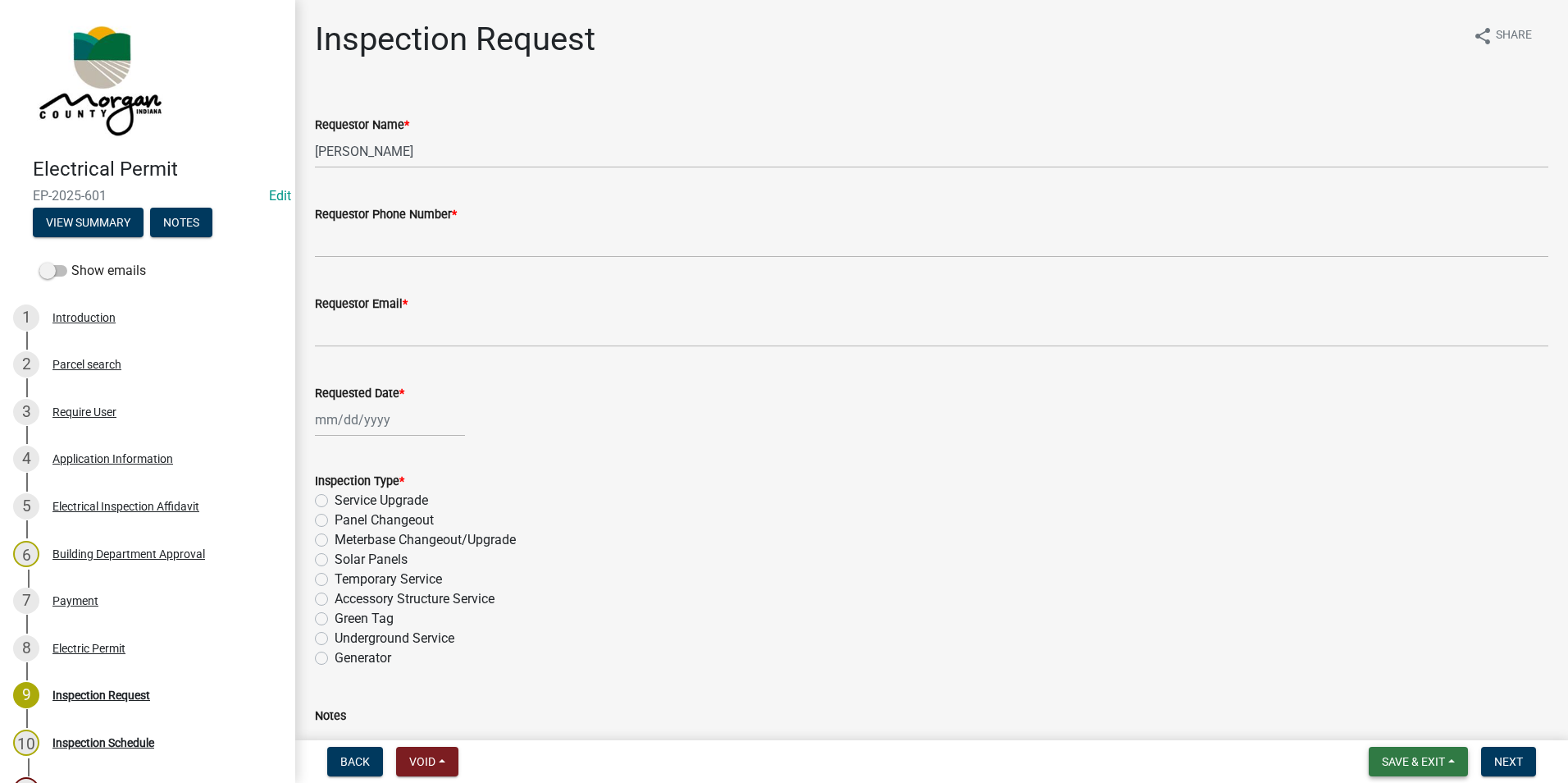
click at [1407, 760] on span "Save & Exit" at bounding box center [1413, 762] width 63 height 13
click at [1387, 719] on button "Save & Exit" at bounding box center [1403, 718] width 131 height 39
